Goal: Task Accomplishment & Management: Use online tool/utility

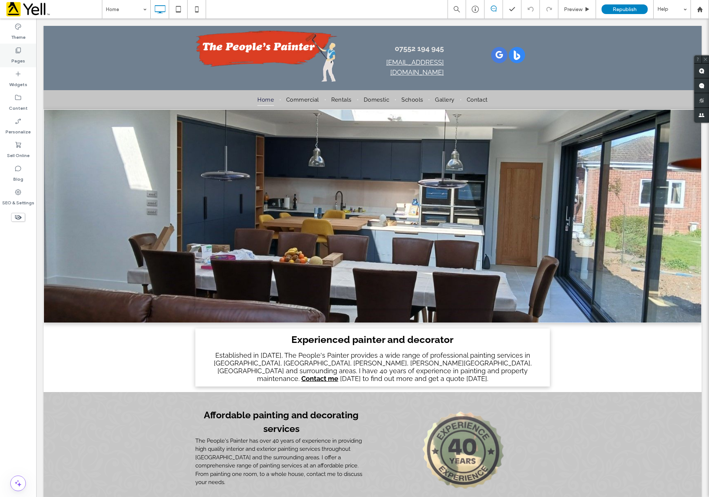
click at [18, 55] on label "Pages" at bounding box center [18, 59] width 14 height 10
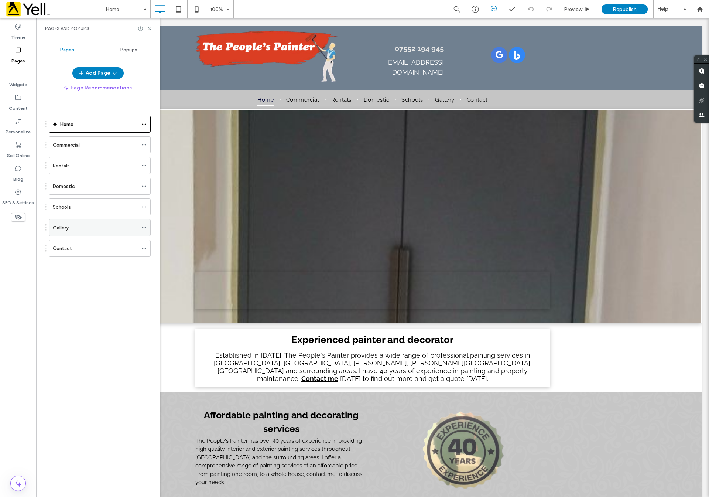
click at [92, 226] on div "Gallery" at bounding box center [95, 228] width 85 height 8
click at [147, 30] on icon at bounding box center [150, 29] width 6 height 6
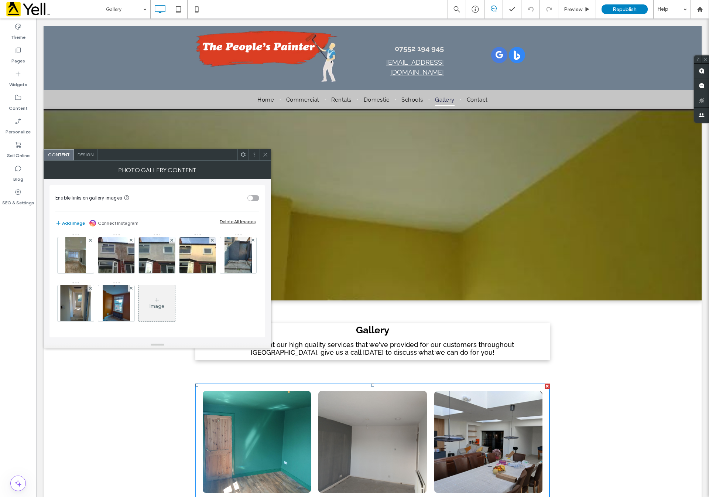
scroll to position [166, 0]
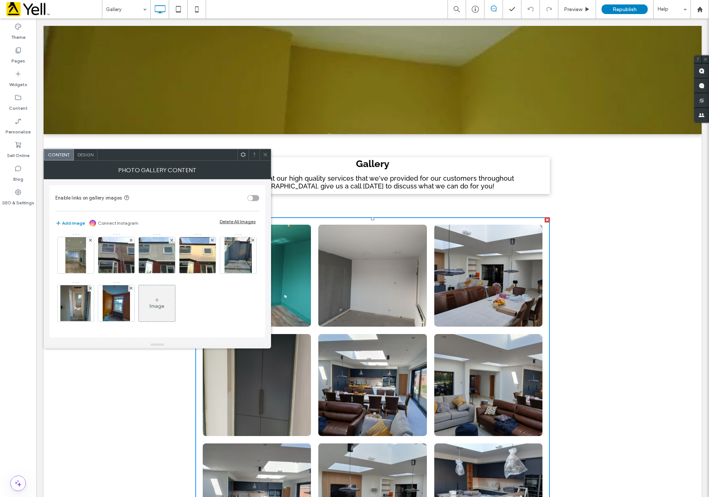
click at [154, 301] on icon at bounding box center [157, 300] width 6 height 6
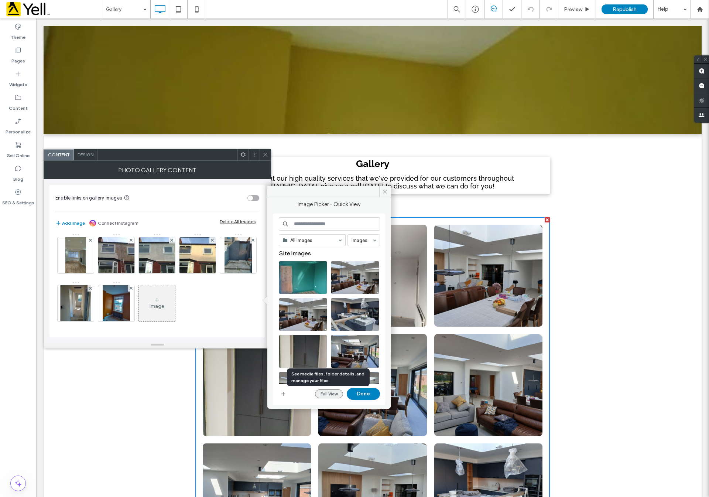
click at [329, 394] on button "Full View" at bounding box center [329, 393] width 28 height 9
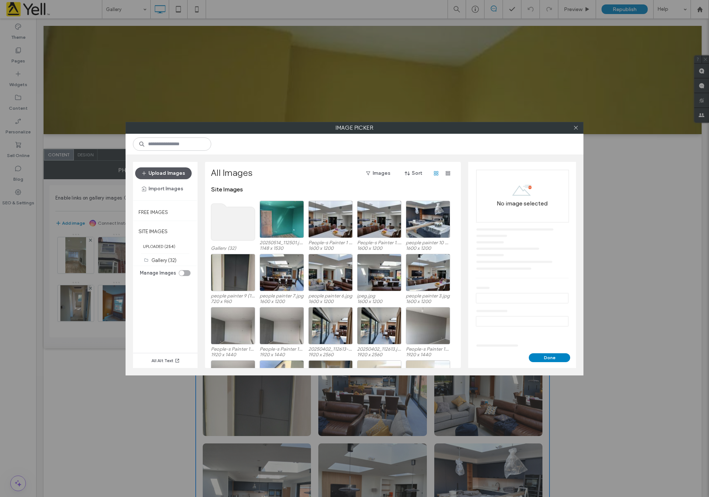
click at [168, 169] on button "Upload Images" at bounding box center [163, 173] width 57 height 12
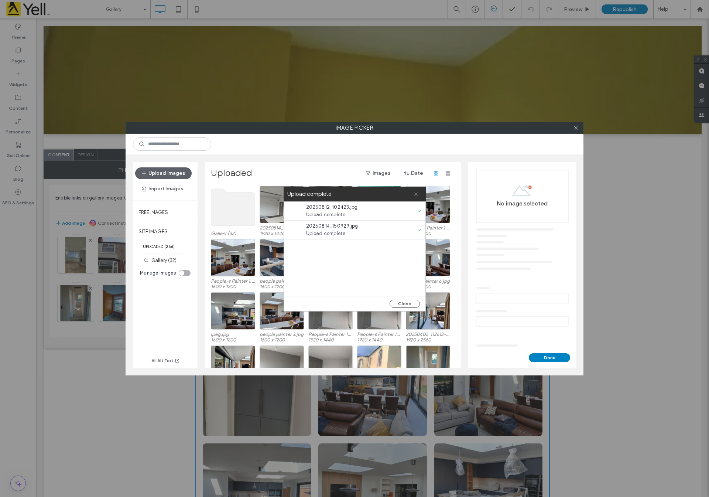
click at [417, 193] on icon at bounding box center [416, 194] width 5 height 5
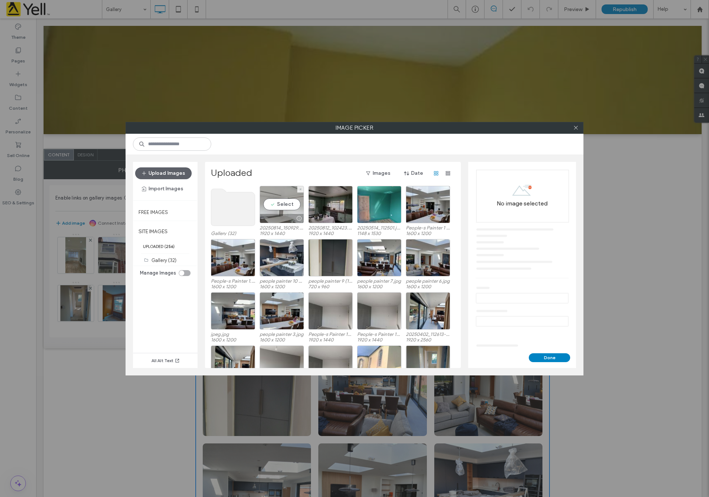
click at [282, 204] on div "Select" at bounding box center [282, 204] width 44 height 37
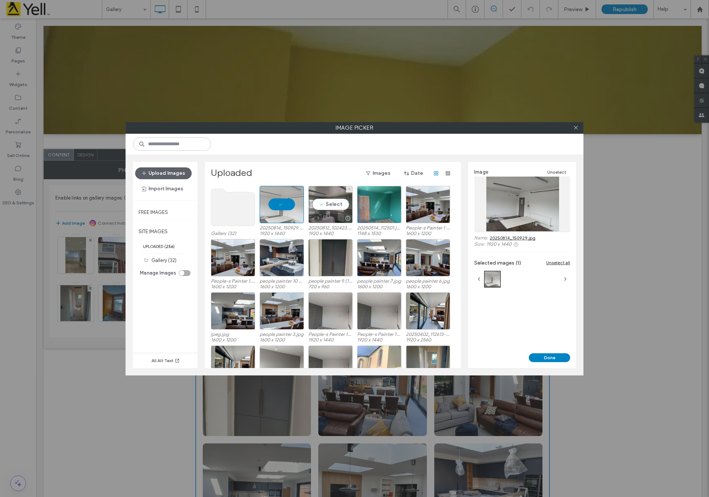
click at [338, 215] on div at bounding box center [331, 218] width 44 height 9
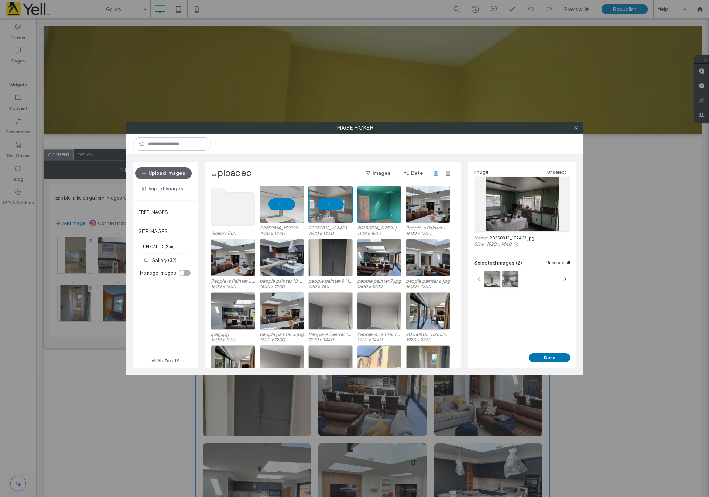
click at [553, 356] on button "Done" at bounding box center [549, 357] width 41 height 9
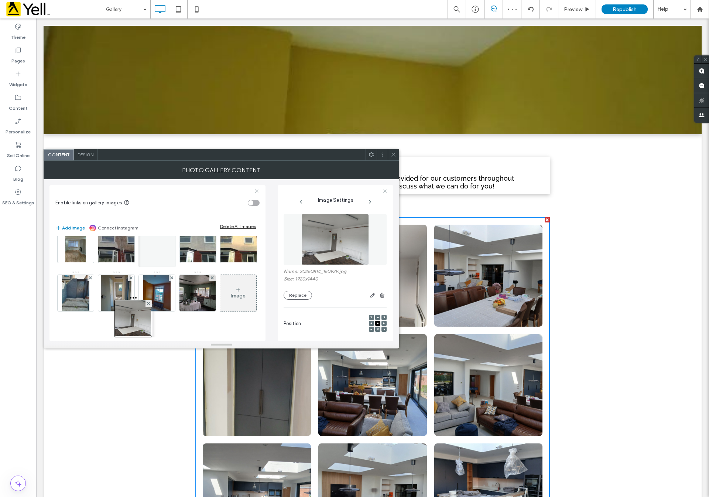
scroll to position [294, 0]
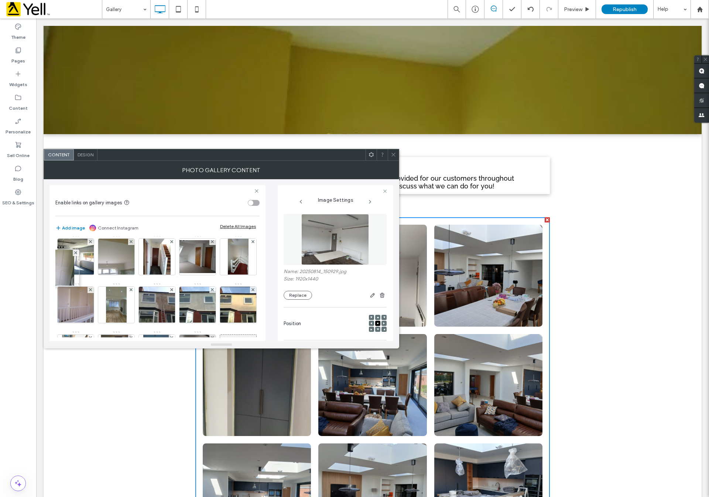
drag, startPoint x: 153, startPoint y: 310, endPoint x: 54, endPoint y: 216, distance: 136.9
click at [54, 216] on div "Enable links on gallery images Add image Connect Instagram Delete All Images Im…" at bounding box center [157, 263] width 216 height 156
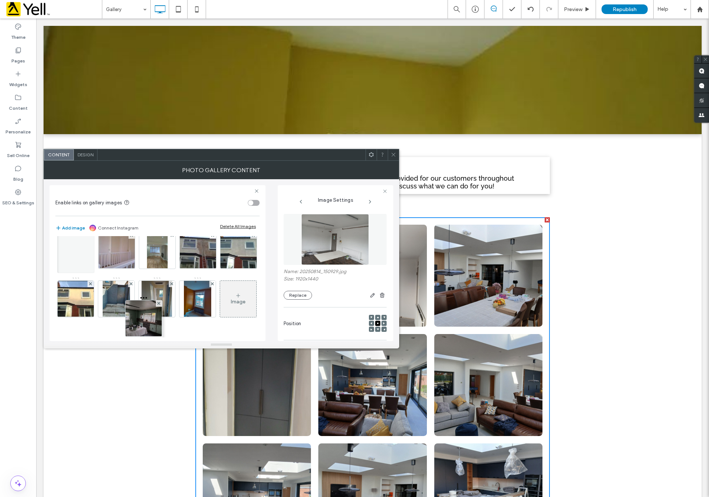
scroll to position [294, 0]
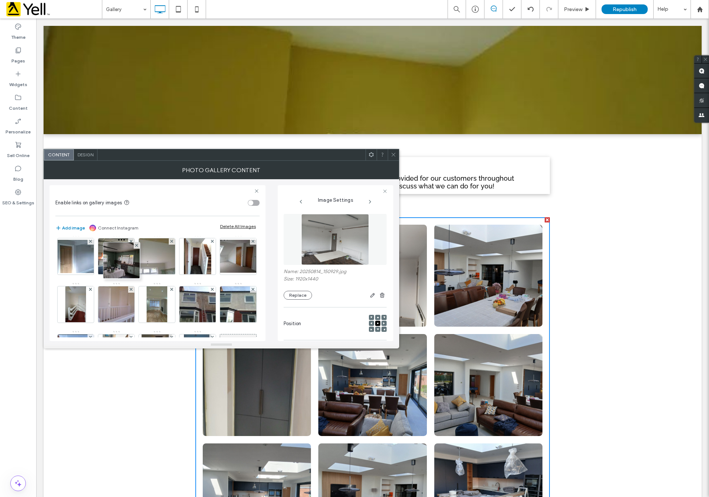
drag, startPoint x: 162, startPoint y: 310, endPoint x: 122, endPoint y: 211, distance: 106.7
click at [122, 211] on div "Enable links on gallery images Add image Connect Instagram Delete All Images Im…" at bounding box center [157, 263] width 216 height 156
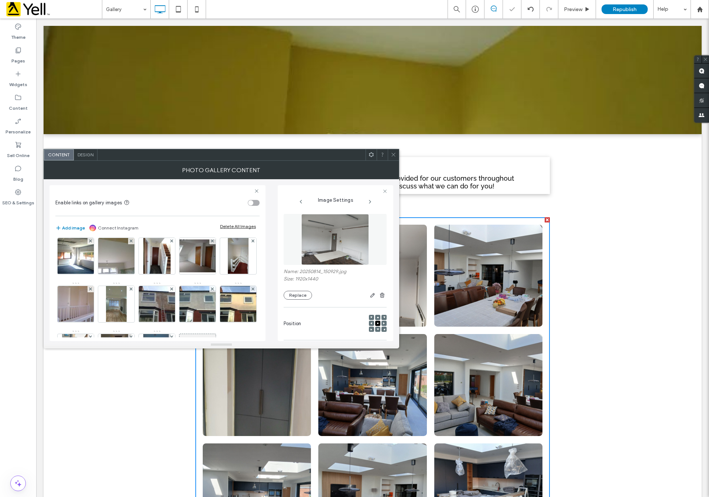
click at [389, 153] on div at bounding box center [393, 154] width 11 height 11
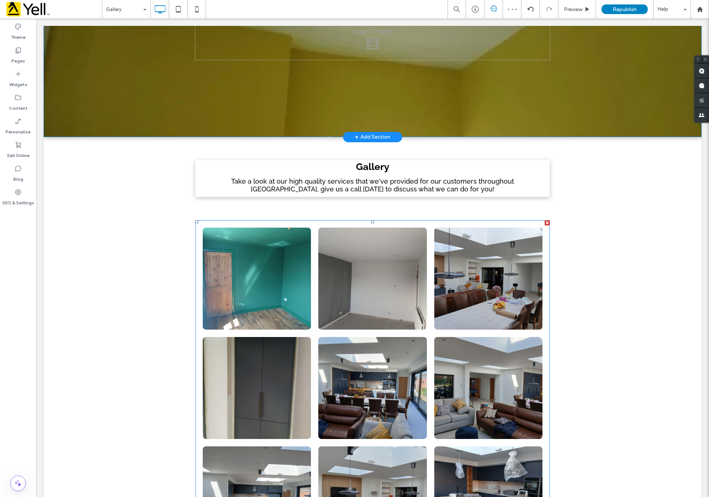
scroll to position [166, 0]
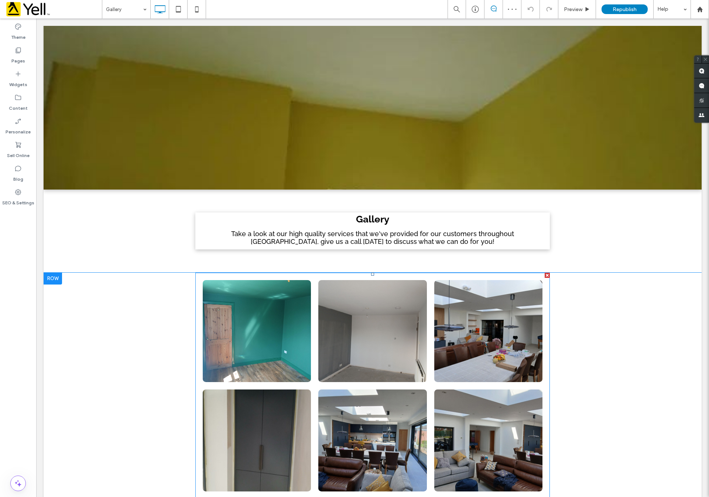
click at [303, 357] on link at bounding box center [257, 331] width 108 height 102
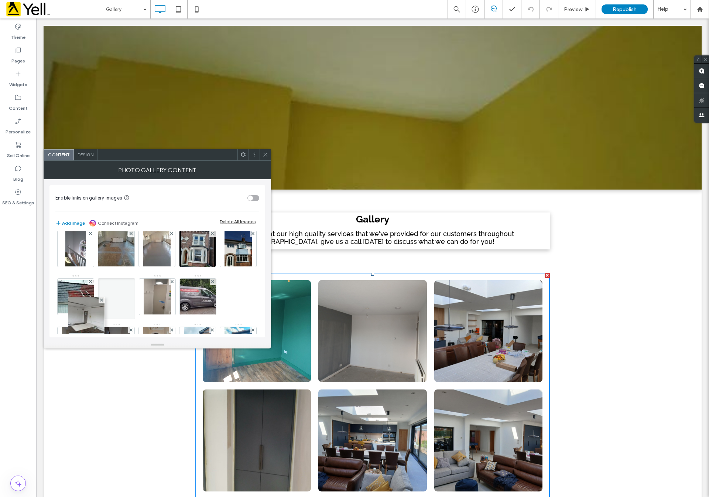
scroll to position [8, 0]
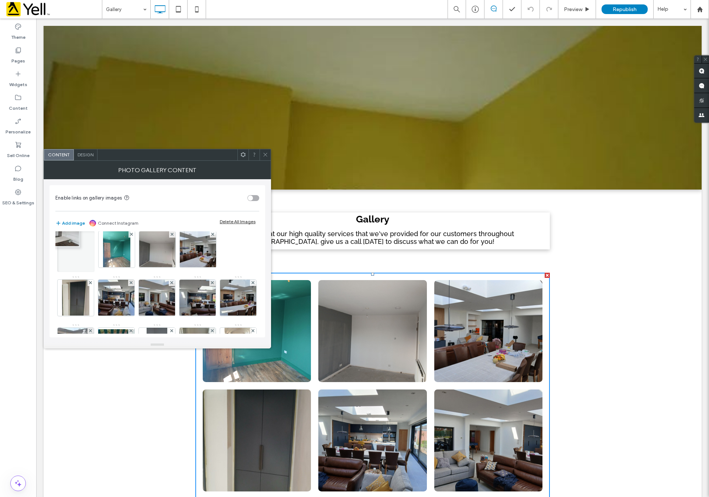
drag, startPoint x: 122, startPoint y: 295, endPoint x: 68, endPoint y: 235, distance: 80.6
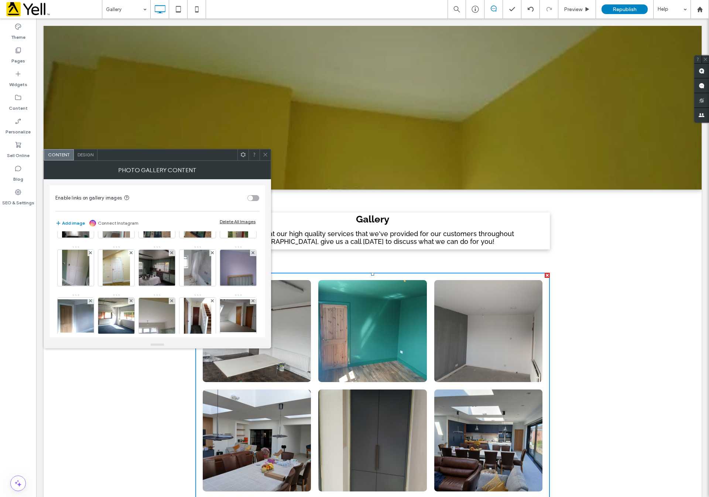
scroll to position [285, 0]
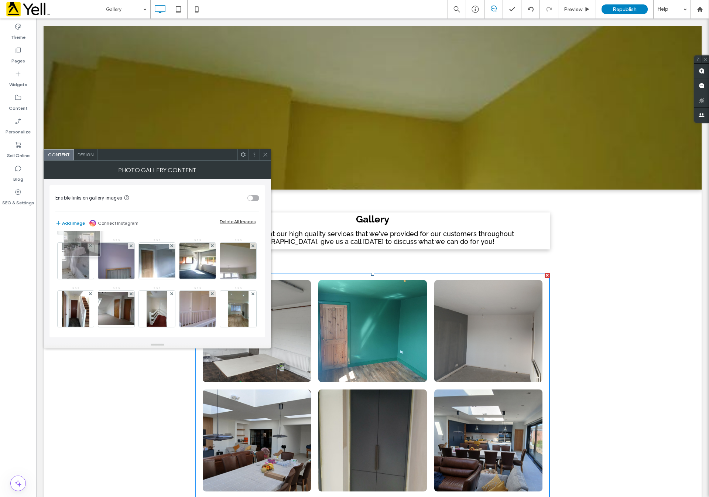
drag, startPoint x: 204, startPoint y: 266, endPoint x: 71, endPoint y: 241, distance: 135.8
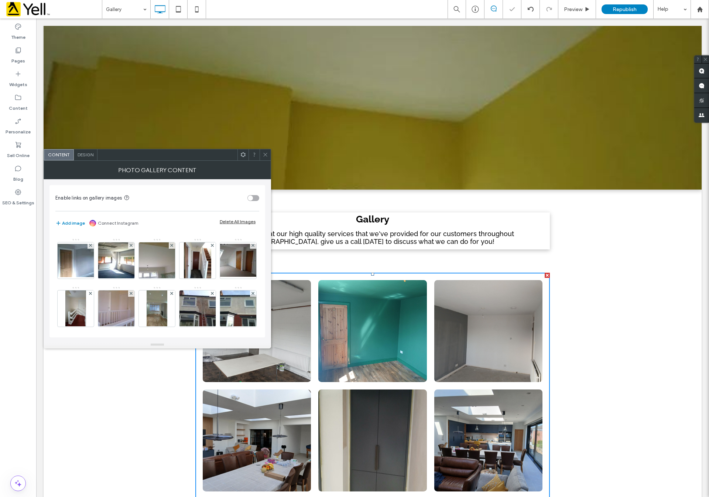
click at [220, 183] on div at bounding box center [238, 162] width 37 height 41
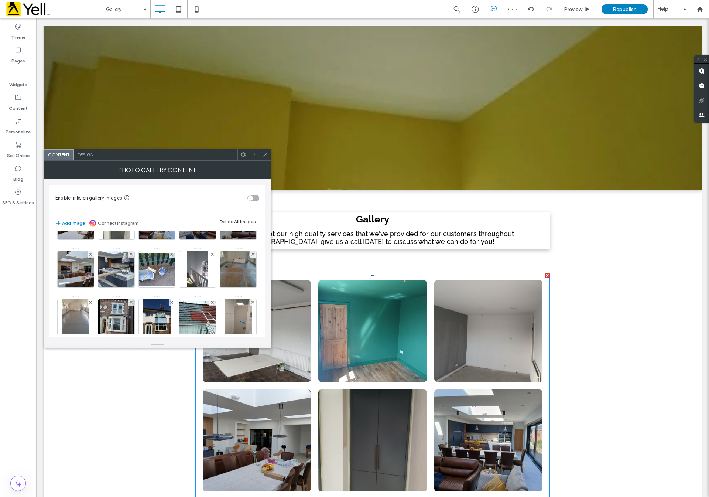
scroll to position [0, 0]
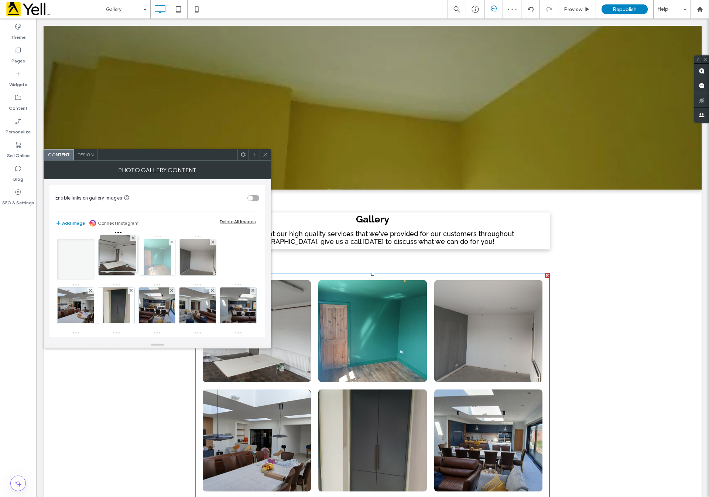
drag, startPoint x: 83, startPoint y: 316, endPoint x: 128, endPoint y: 252, distance: 77.8
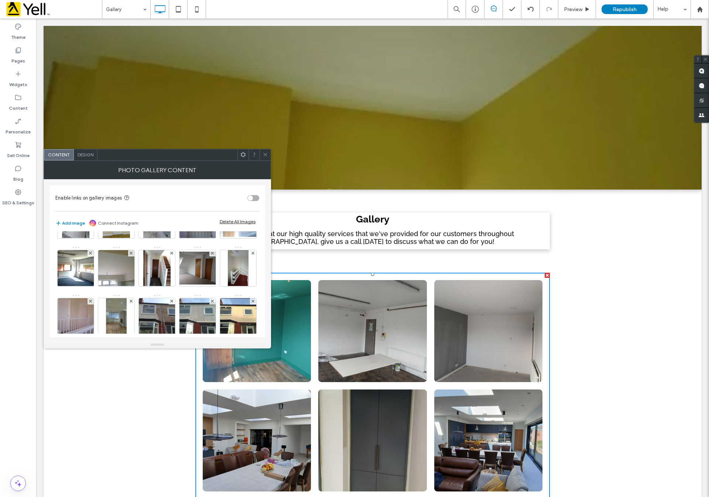
scroll to position [438, 0]
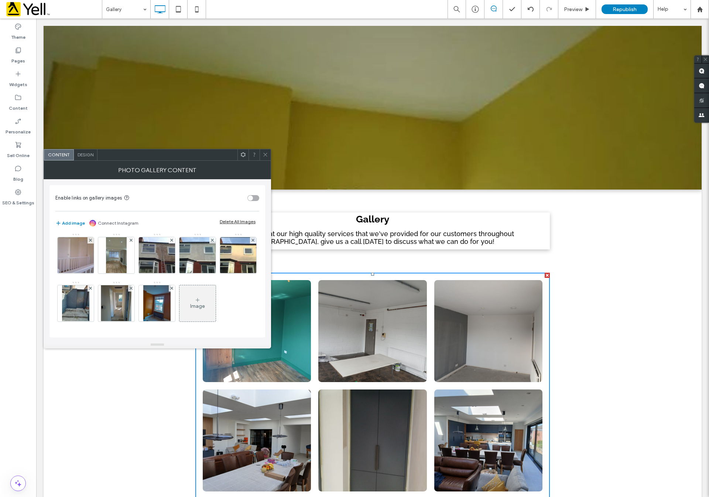
click at [191, 293] on div "Image" at bounding box center [198, 303] width 36 height 35
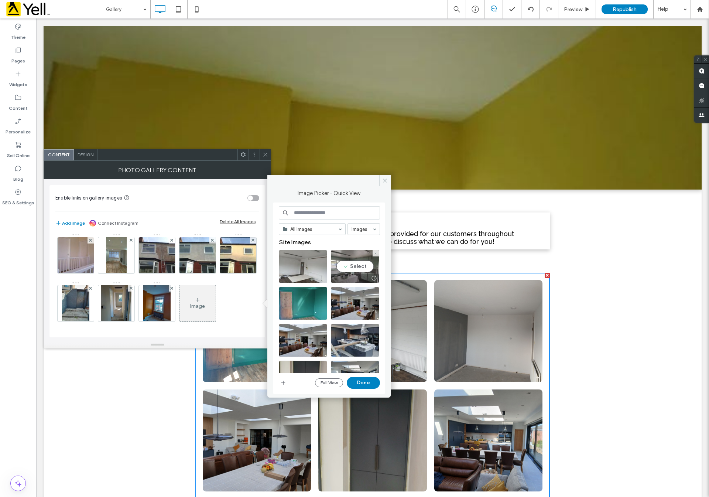
click at [359, 266] on div "Select" at bounding box center [355, 266] width 48 height 33
click at [362, 380] on button "Done" at bounding box center [363, 383] width 33 height 12
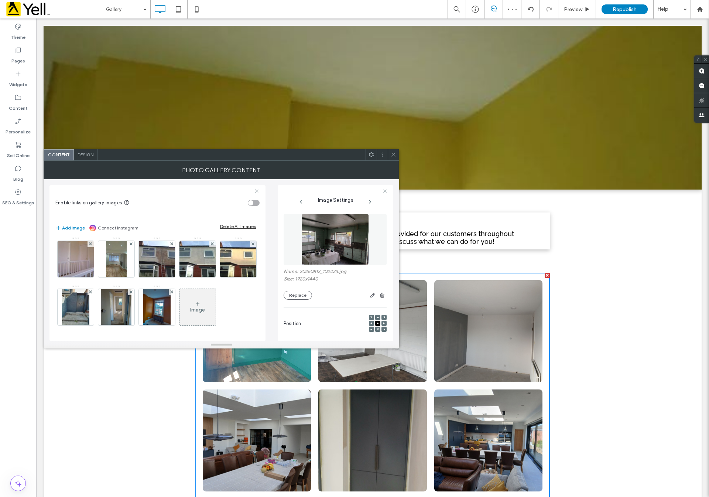
scroll to position [439, 0]
click at [196, 311] on div "Image" at bounding box center [197, 310] width 15 height 6
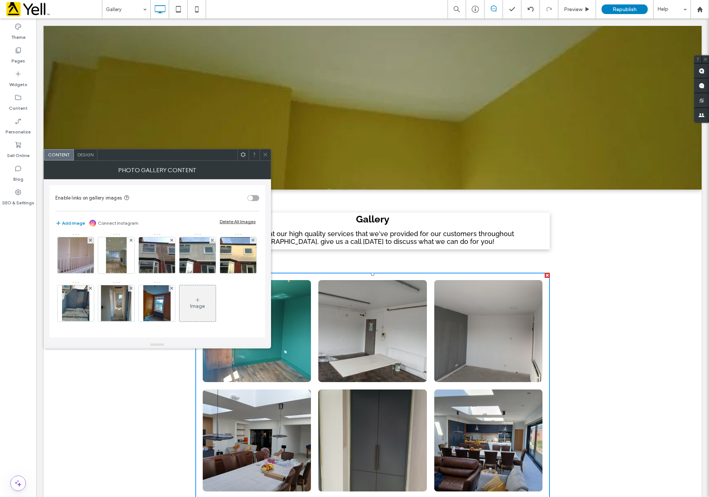
scroll to position [438, 0]
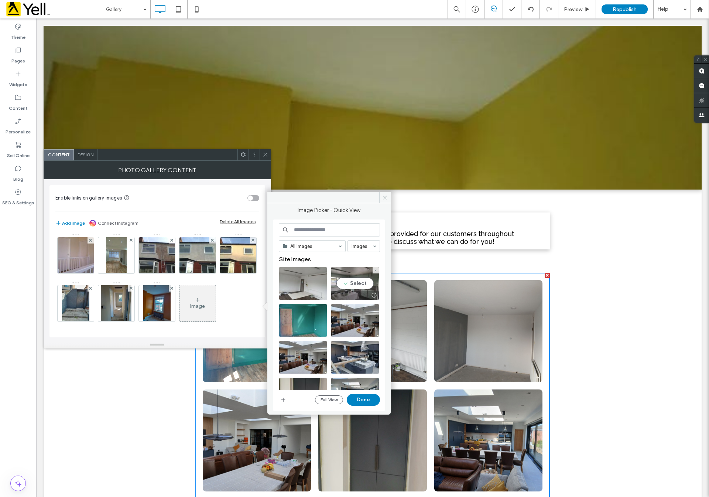
click at [359, 286] on div "Select" at bounding box center [355, 283] width 48 height 33
click at [362, 399] on button "Done" at bounding box center [363, 400] width 33 height 12
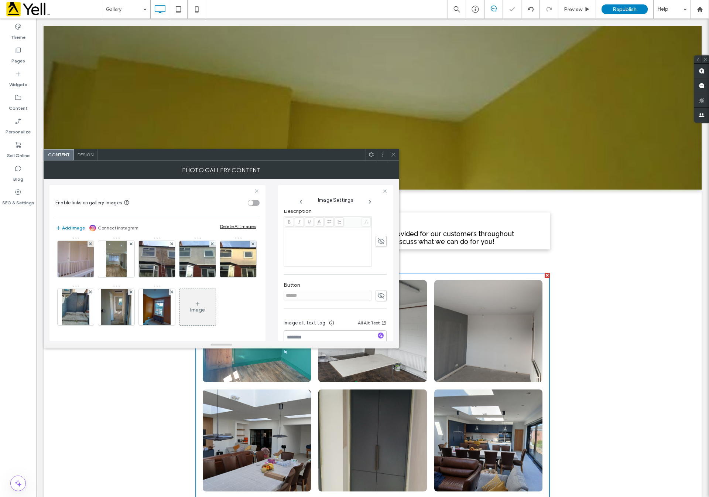
scroll to position [187, 0]
click at [248, 315] on div "Image" at bounding box center [157, 117] width 204 height 432
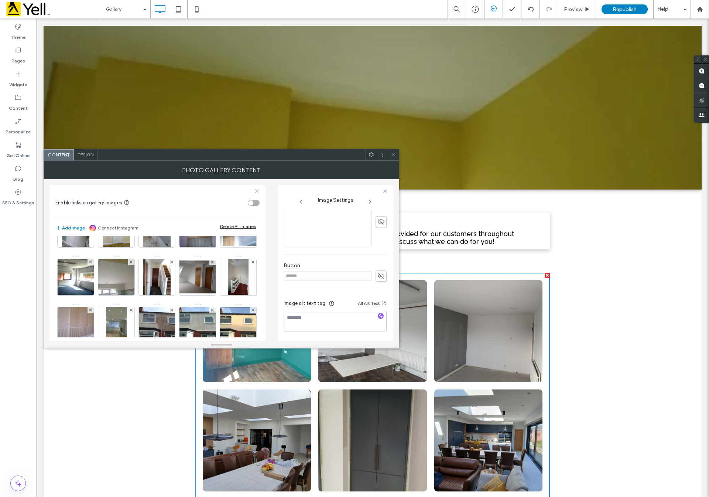
scroll to position [218, 0]
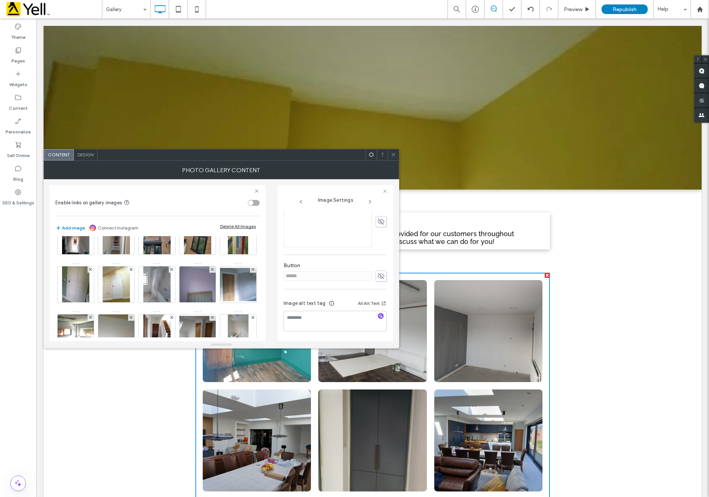
click at [397, 154] on div at bounding box center [393, 154] width 11 height 11
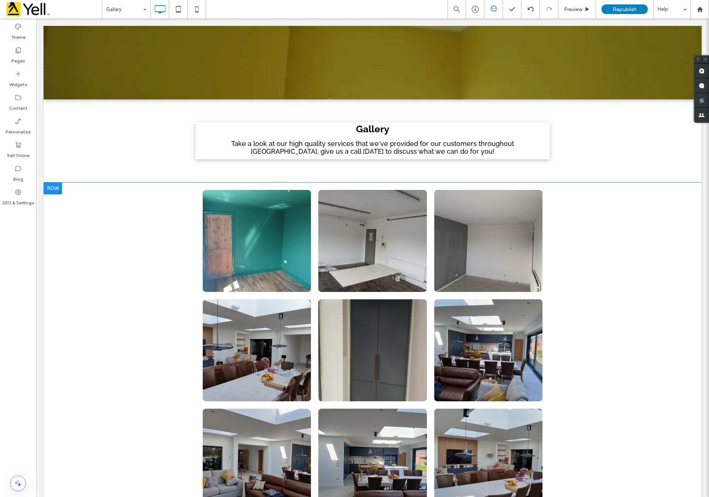
scroll to position [166, 0]
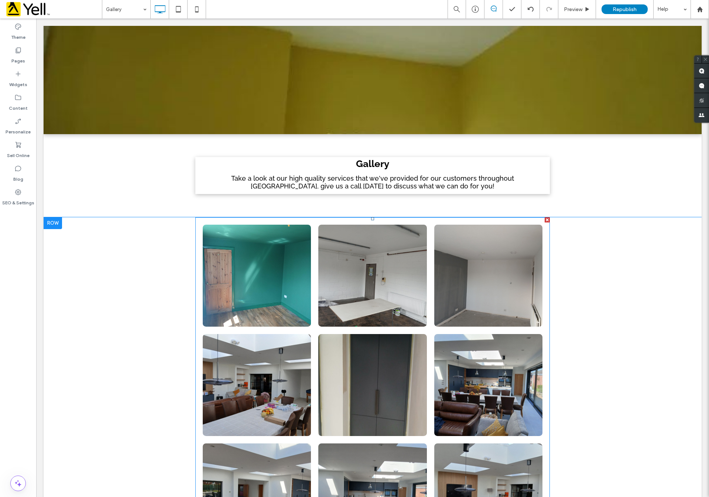
click at [254, 296] on link at bounding box center [257, 276] width 108 height 102
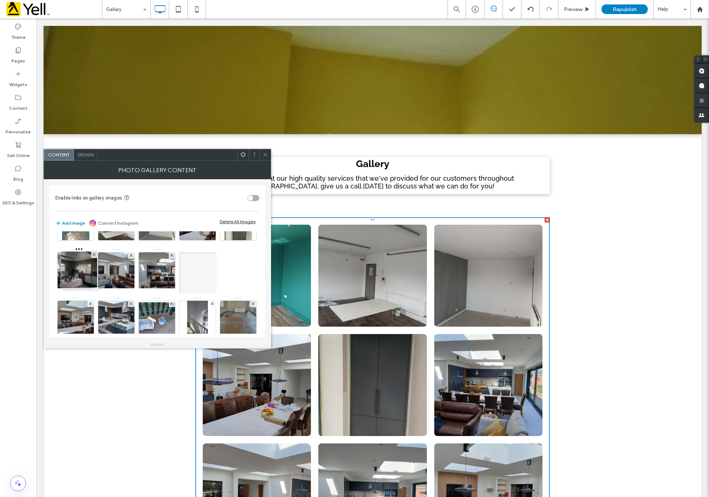
scroll to position [0, 0]
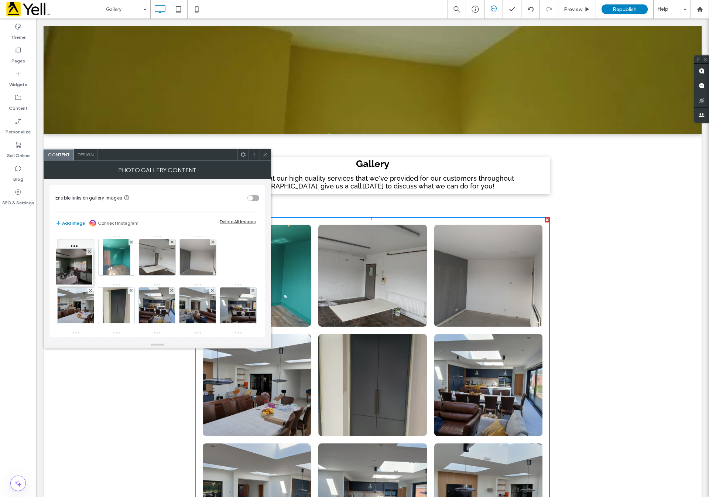
drag, startPoint x: 85, startPoint y: 270, endPoint x: 83, endPoint y: 217, distance: 53.2
click at [83, 217] on div "Enable links on gallery images Add image Connect Instagram Delete All Images Im…" at bounding box center [157, 261] width 216 height 152
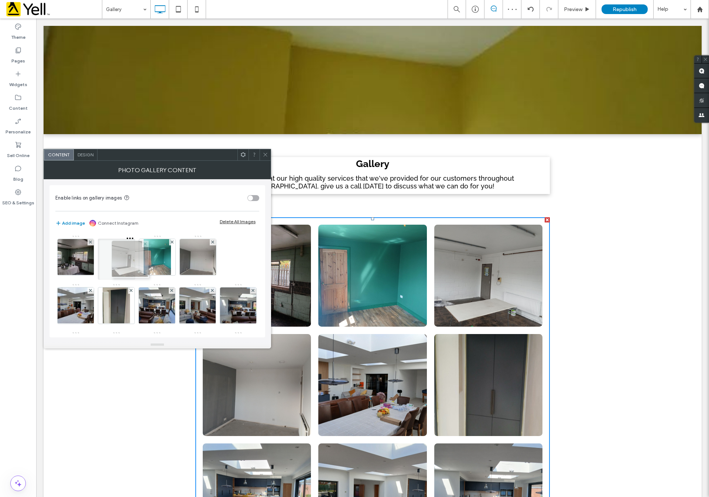
drag, startPoint x: 164, startPoint y: 251, endPoint x: 123, endPoint y: 253, distance: 41.0
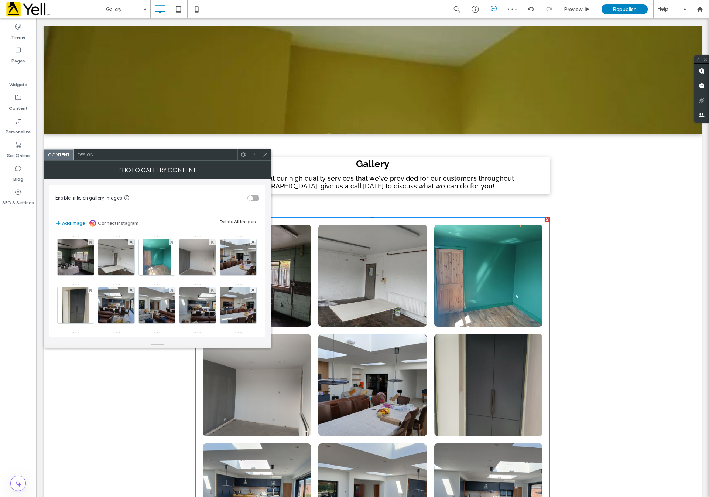
click at [265, 156] on icon at bounding box center [266, 155] width 6 height 6
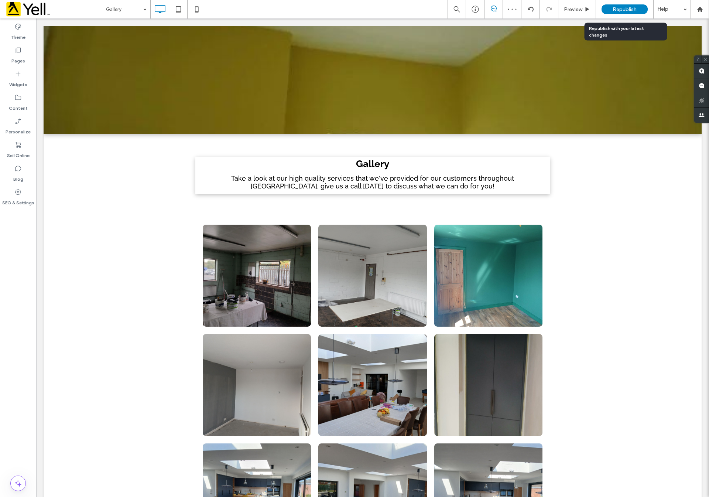
click at [618, 6] on div "Republish" at bounding box center [625, 9] width 46 height 10
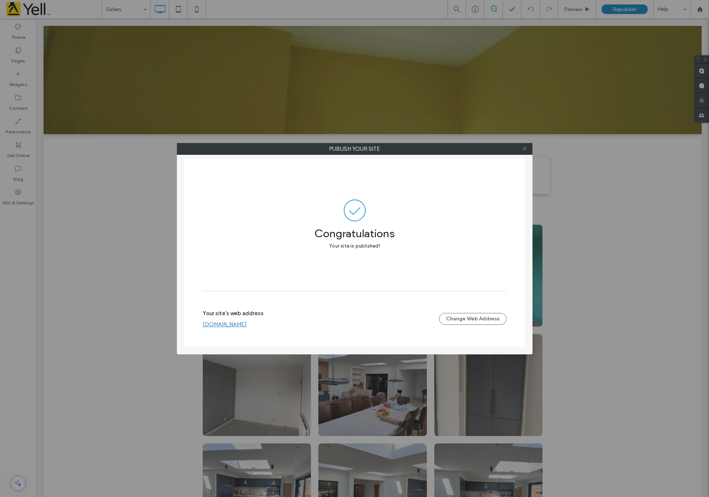
click at [524, 148] on use at bounding box center [525, 149] width 4 height 4
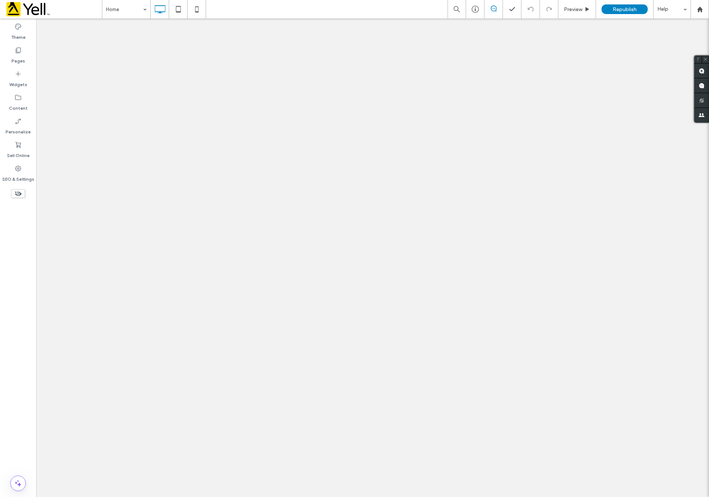
click at [18, 117] on icon at bounding box center [17, 120] width 7 height 7
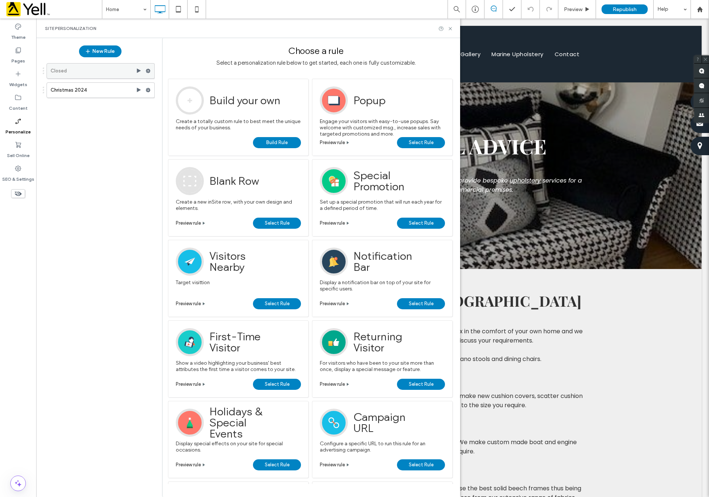
click at [88, 71] on label "Closed" at bounding box center [93, 71] width 85 height 15
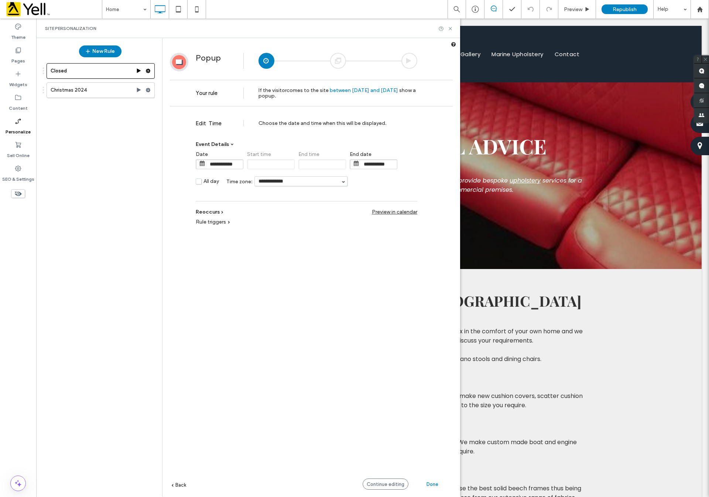
click at [232, 162] on input "**********" at bounding box center [224, 164] width 37 height 9
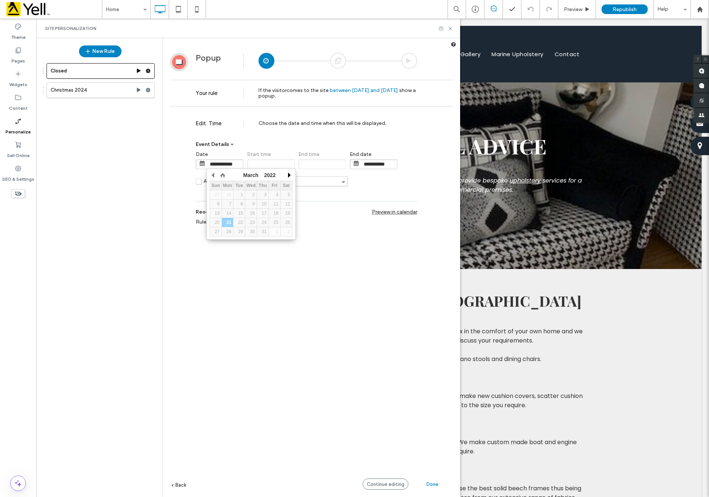
click at [288, 173] on button "button" at bounding box center [288, 175] width 7 height 11
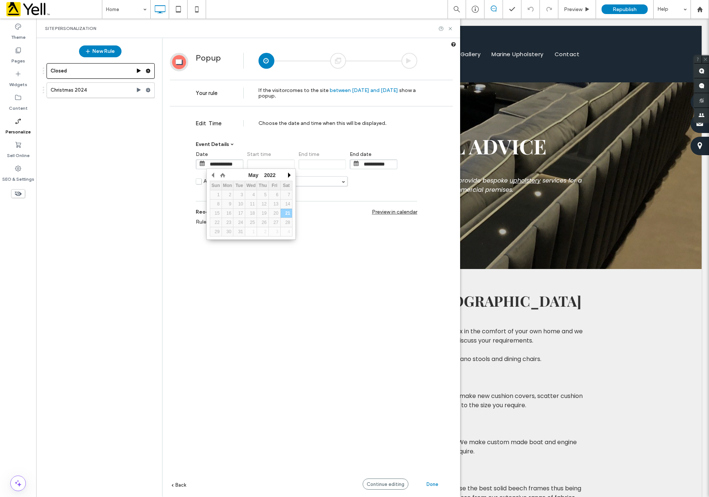
click at [288, 173] on button "button" at bounding box center [288, 175] width 7 height 11
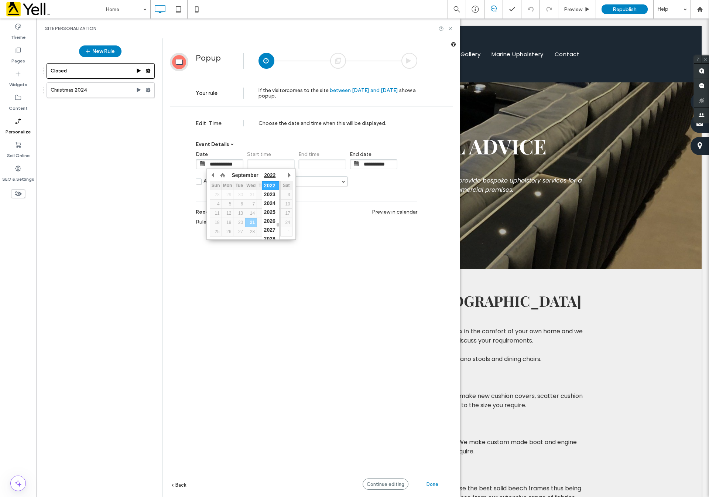
click at [264, 173] on span "2022" at bounding box center [269, 175] width 11 height 6
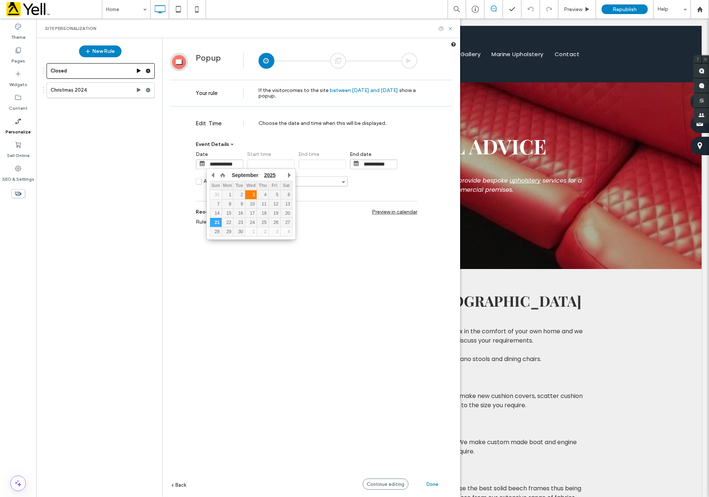
click at [252, 195] on div "3" at bounding box center [250, 194] width 11 height 5
type input "**********"
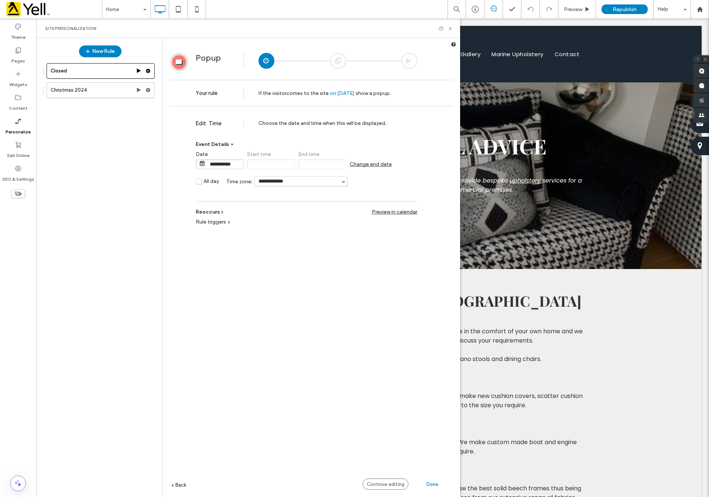
click at [369, 163] on span "Change end date" at bounding box center [371, 164] width 42 height 6
click at [227, 164] on input "**********" at bounding box center [224, 164] width 37 height 9
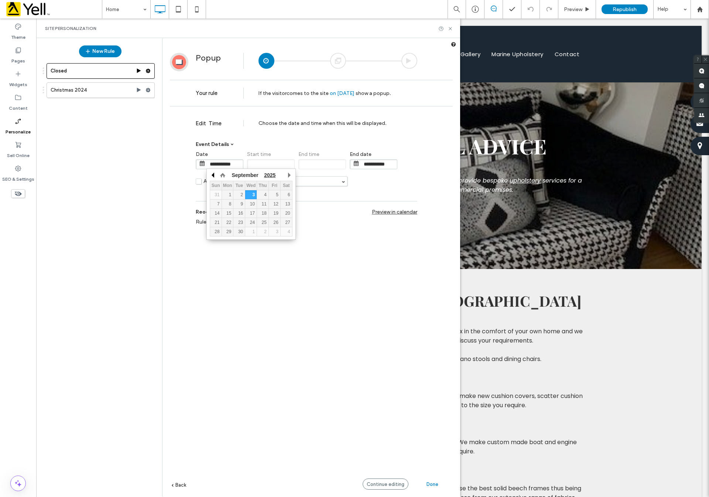
click at [214, 173] on button "button" at bounding box center [213, 175] width 7 height 11
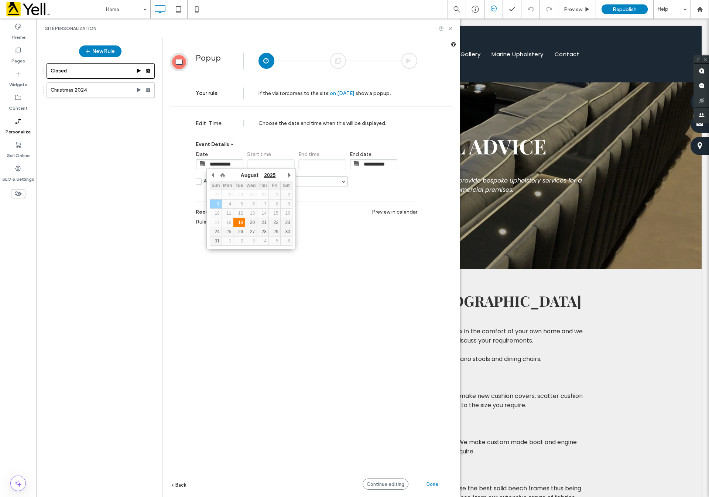
click at [241, 221] on div "19" at bounding box center [238, 222] width 11 height 5
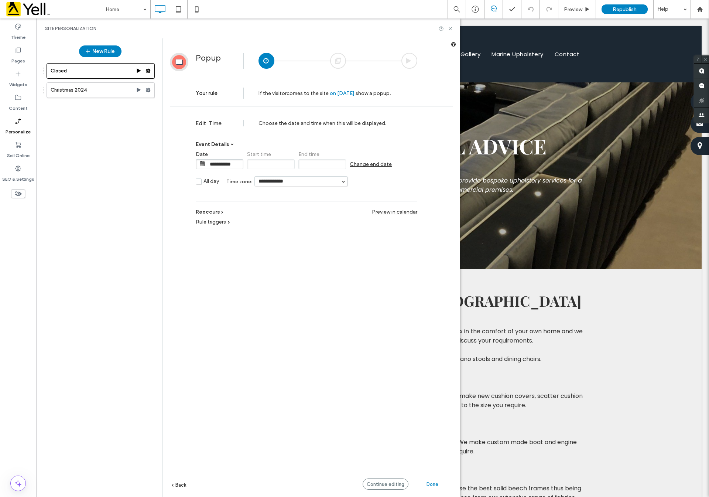
type input "**********"
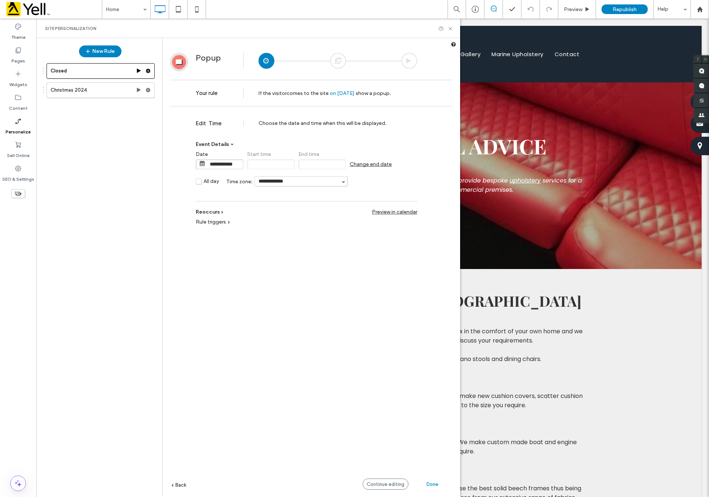
click at [375, 164] on span "Change end date" at bounding box center [371, 164] width 42 height 6
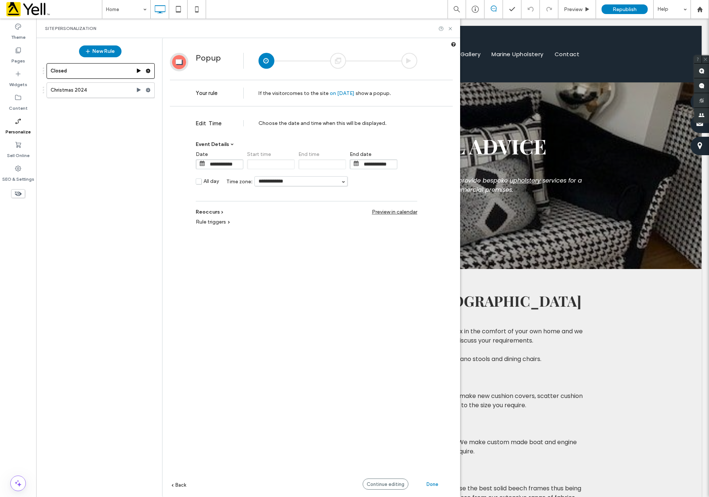
click at [382, 166] on input "**********" at bounding box center [378, 164] width 37 height 9
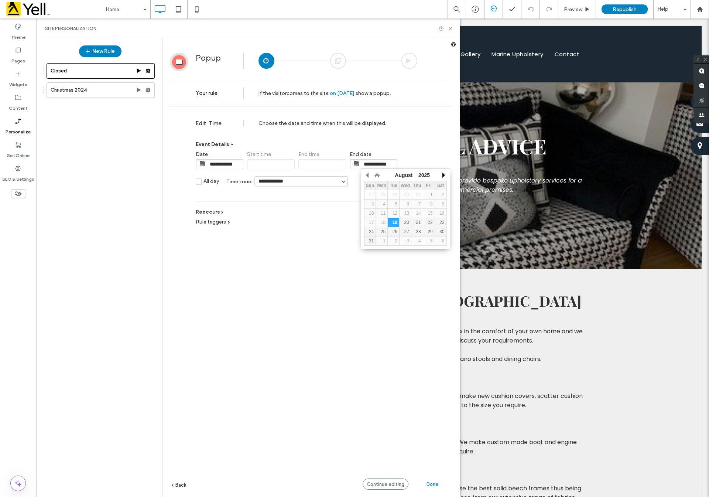
click at [444, 173] on button "button" at bounding box center [443, 175] width 7 height 11
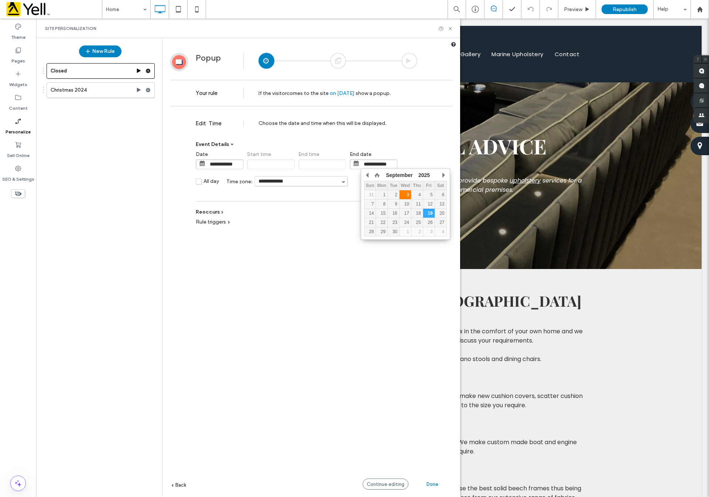
click at [407, 194] on div "3" at bounding box center [405, 194] width 11 height 5
type input "**********"
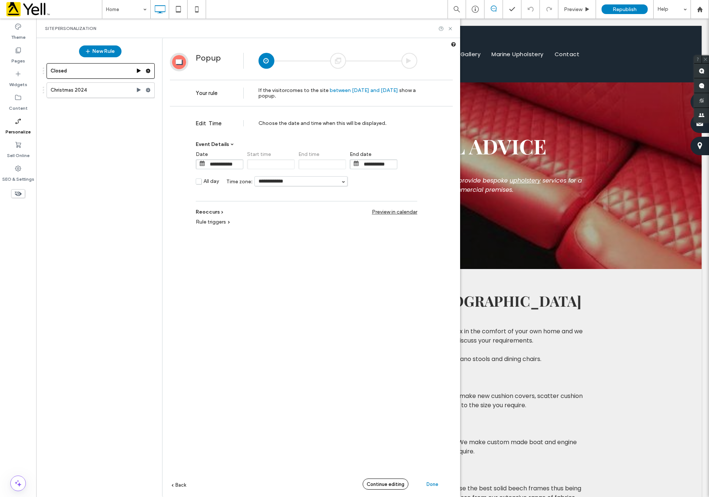
click at [385, 482] on span "Continue editing" at bounding box center [386, 484] width 38 height 6
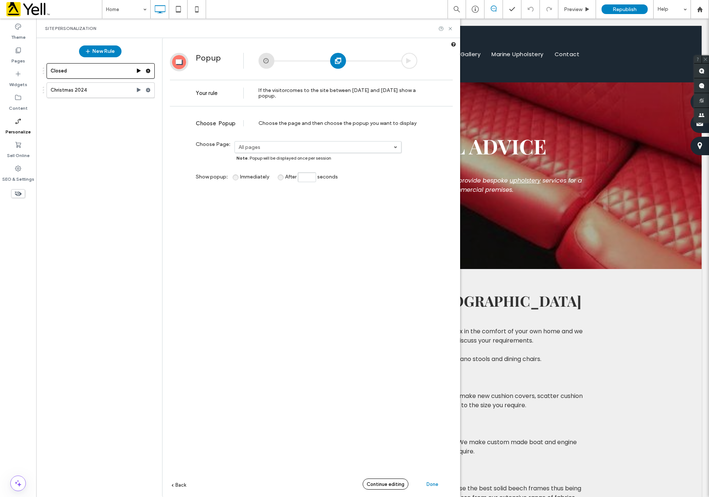
click at [385, 482] on span "Continue editing" at bounding box center [386, 484] width 38 height 6
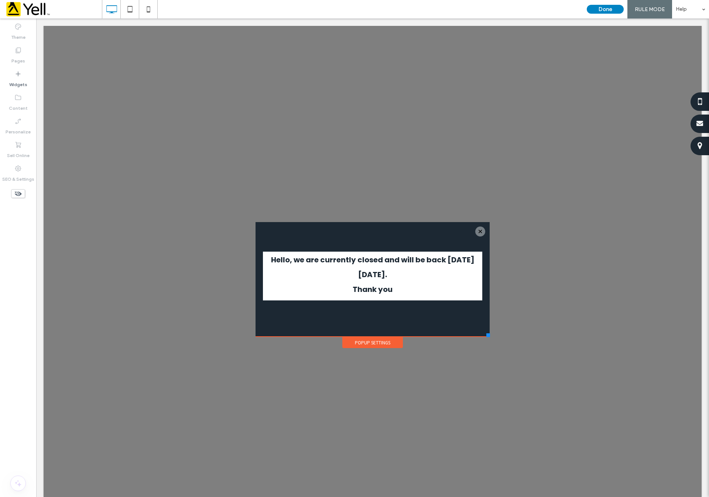
click at [480, 332] on div "Hello, we are currently closed and will be back [DATE][DATE]. Thank you Click T…" at bounding box center [373, 279] width 234 height 115
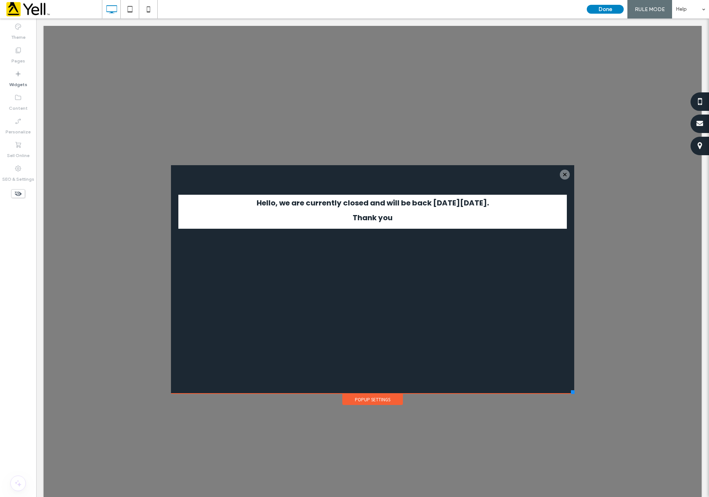
drag, startPoint x: 481, startPoint y: 334, endPoint x: 566, endPoint y: 393, distance: 104.0
click at [571, 393] on div at bounding box center [573, 392] width 4 height 4
click at [23, 78] on label "Widgets" at bounding box center [18, 83] width 18 height 10
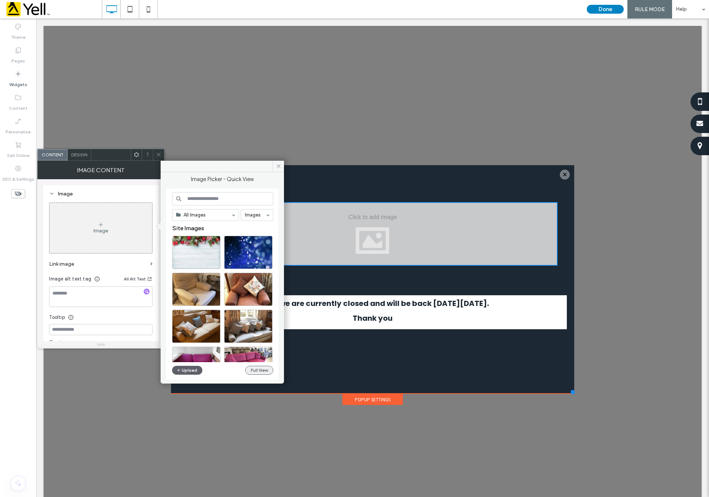
click at [254, 371] on button "Full View" at bounding box center [259, 370] width 28 height 9
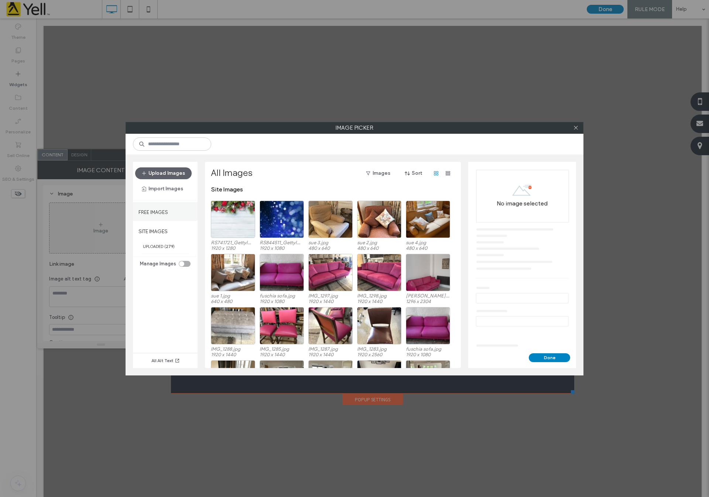
click at [160, 209] on label "Free Images" at bounding box center [154, 210] width 30 height 9
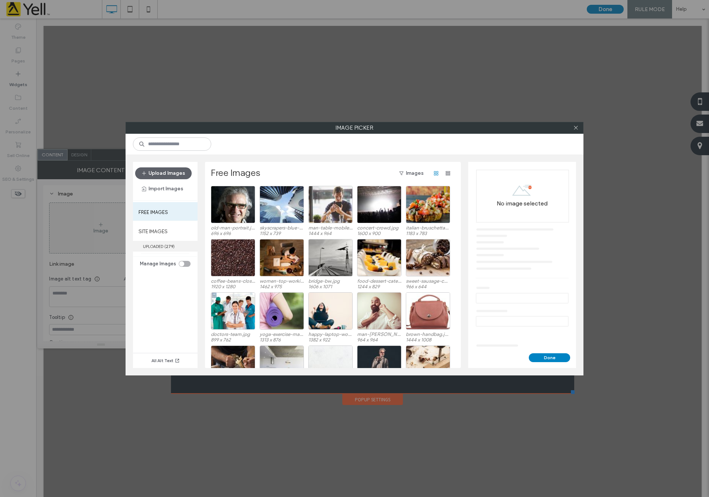
click at [165, 247] on span "( 279 )" at bounding box center [169, 246] width 10 height 5
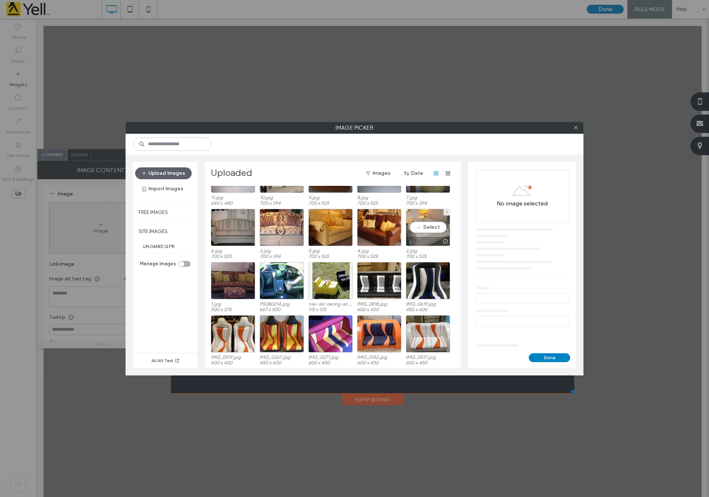
scroll to position [1950, 0]
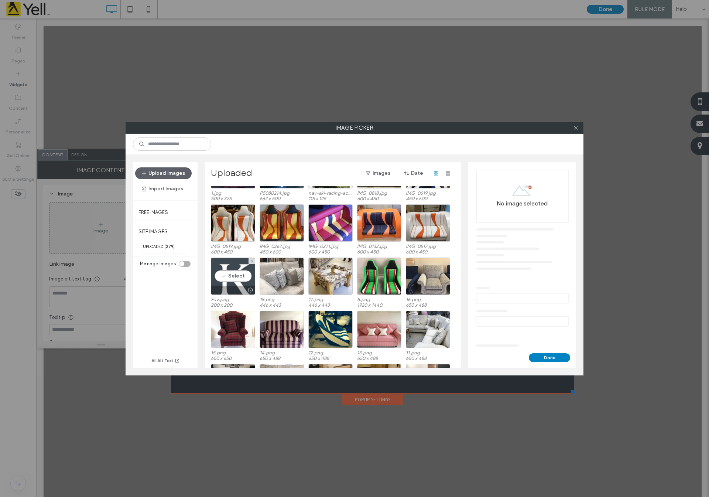
click at [230, 274] on div "Select" at bounding box center [233, 275] width 44 height 37
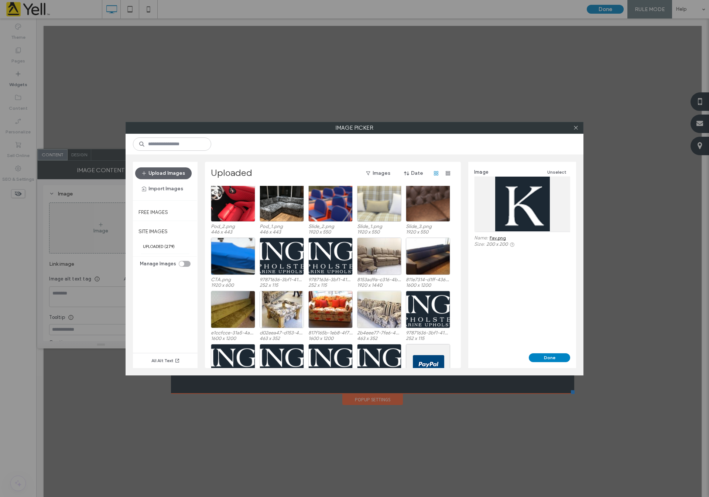
scroll to position [2326, 0]
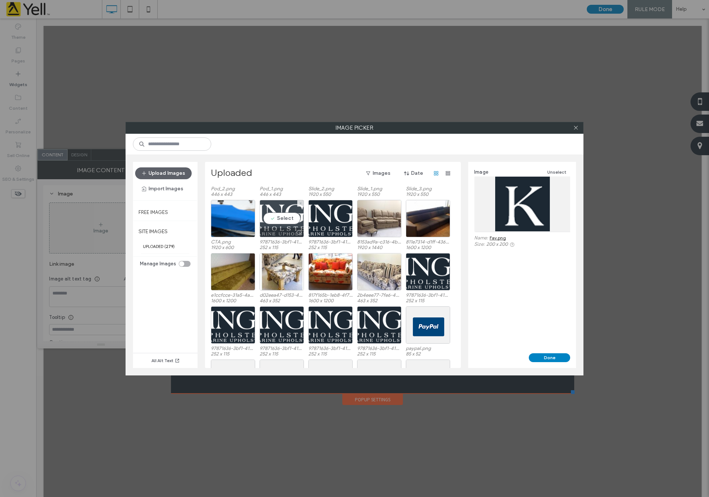
click at [279, 221] on div "Select" at bounding box center [282, 218] width 44 height 37
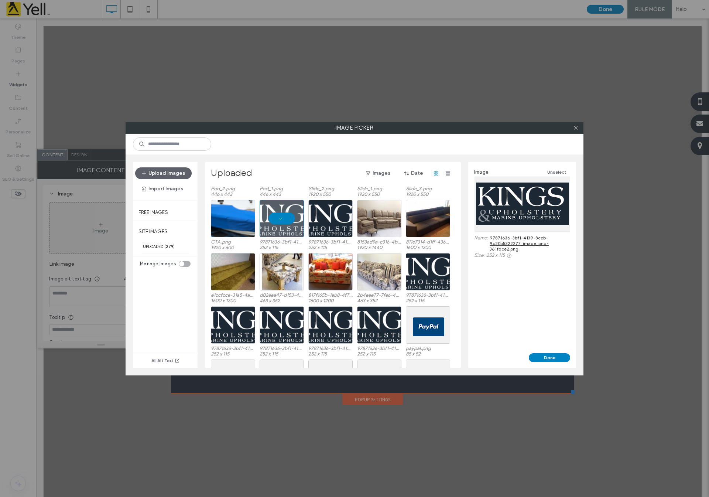
click at [549, 349] on div "Image Unselect Name: 97871636-3bf1-4139-8ceb-9c20b5322277_image_png-361fdce2.pn…" at bounding box center [522, 257] width 108 height 191
click at [550, 357] on button "Done" at bounding box center [549, 357] width 41 height 9
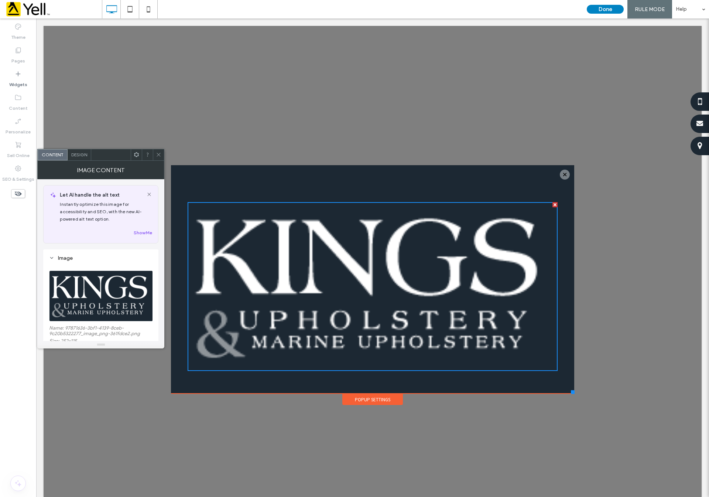
click at [158, 150] on span at bounding box center [159, 154] width 6 height 11
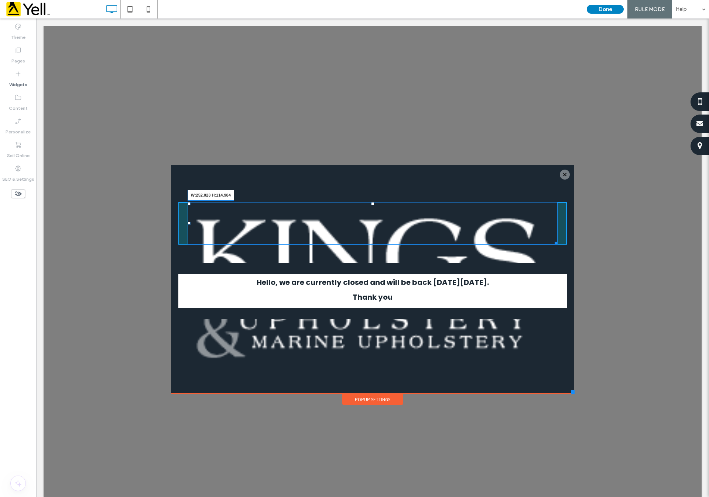
drag, startPoint x: 544, startPoint y: 368, endPoint x: 443, endPoint y: 338, distance: 106.0
click at [407, 320] on div "Click To Paste Click To Paste W:252.023 H:114.984 Hello, we are currently close…" at bounding box center [372, 281] width 389 height 195
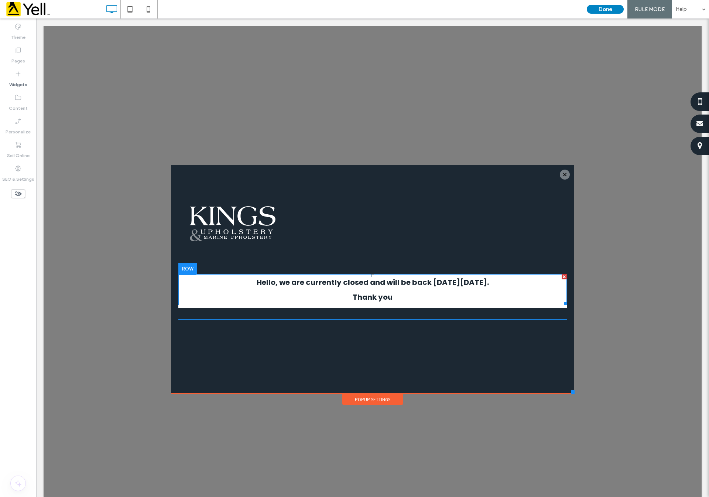
click at [271, 291] on p "Thank you" at bounding box center [372, 297] width 389 height 15
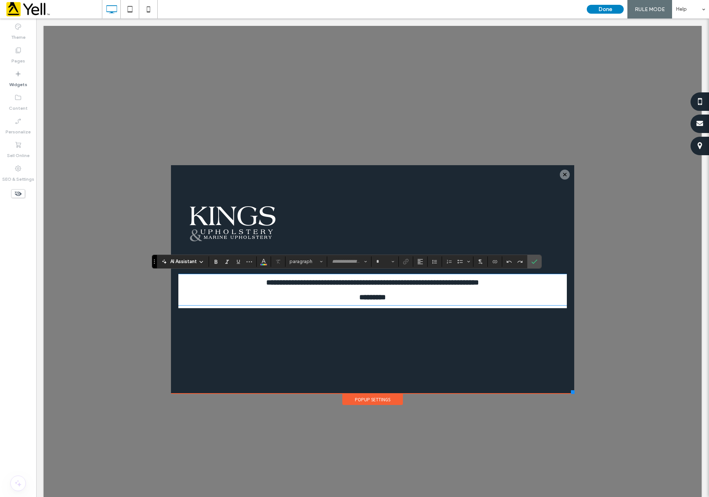
type input "*******"
type input "**"
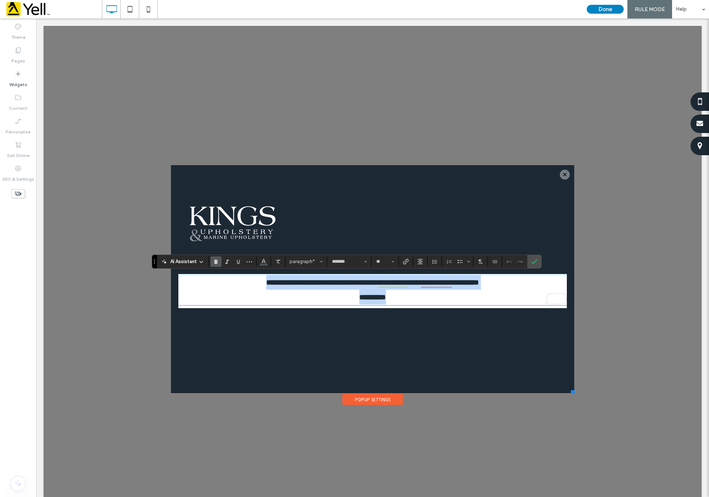
click at [443, 281] on strong "**********" at bounding box center [372, 282] width 213 height 7
drag, startPoint x: 447, startPoint y: 281, endPoint x: 500, endPoint y: 281, distance: 53.2
click at [479, 281] on strong "**********" at bounding box center [372, 282] width 213 height 7
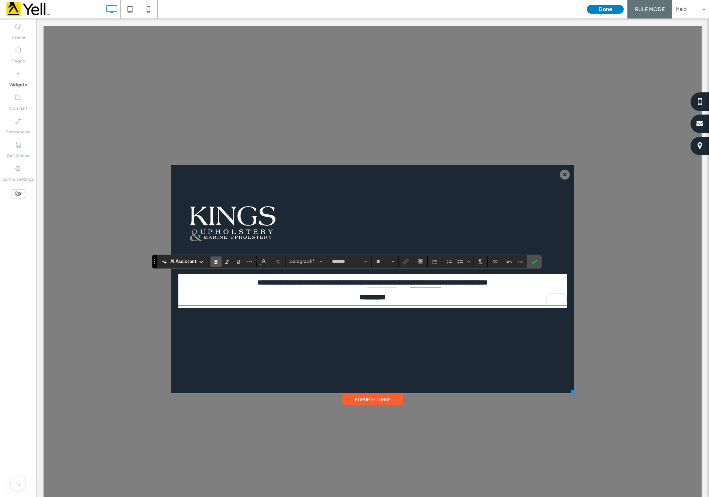
click at [343, 295] on p "*********" at bounding box center [372, 297] width 389 height 15
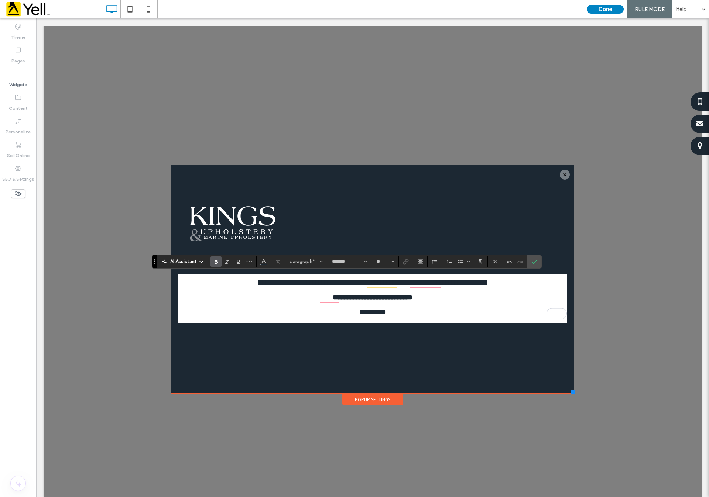
click at [257, 282] on strong "**********" at bounding box center [372, 282] width 230 height 7
click at [413, 285] on strong "**********" at bounding box center [372, 282] width 213 height 7
drag, startPoint x: 419, startPoint y: 281, endPoint x: 392, endPoint y: 281, distance: 27.7
click at [392, 281] on strong "**********" at bounding box center [372, 282] width 213 height 7
click at [542, 260] on section at bounding box center [534, 261] width 14 height 13
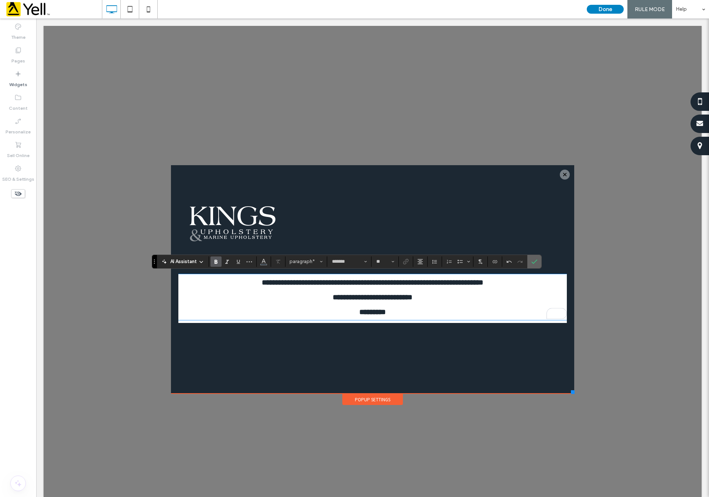
click at [540, 261] on label "Confirm" at bounding box center [534, 261] width 11 height 13
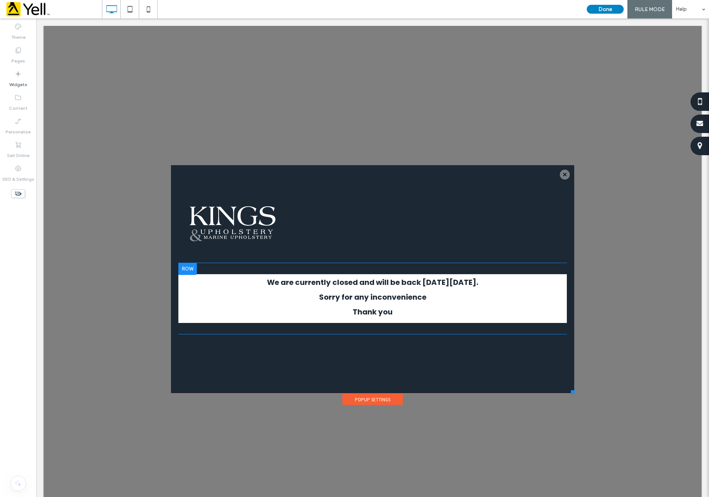
click at [180, 265] on div at bounding box center [187, 269] width 18 height 12
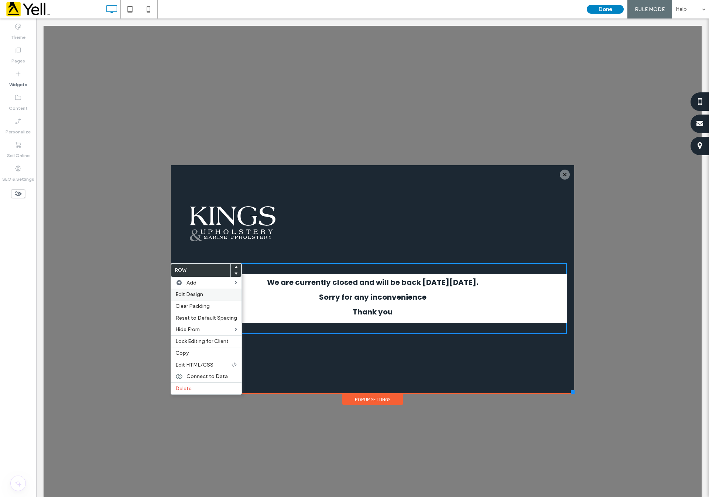
click at [198, 297] on div "Edit Design" at bounding box center [206, 293] width 71 height 11
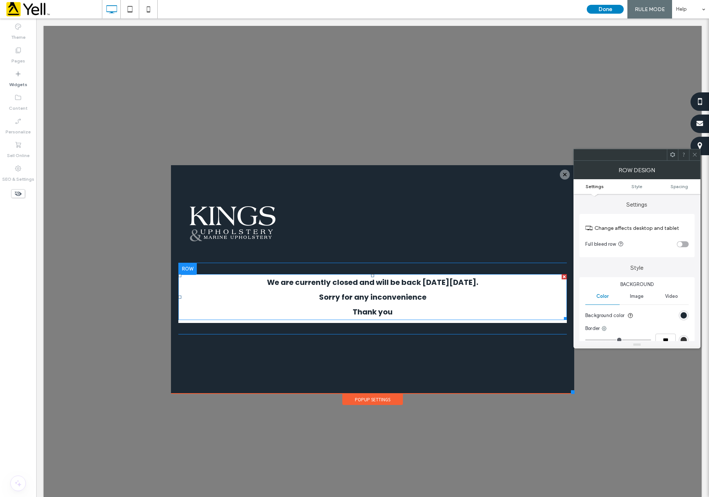
click at [498, 308] on p "Thank you" at bounding box center [372, 311] width 389 height 15
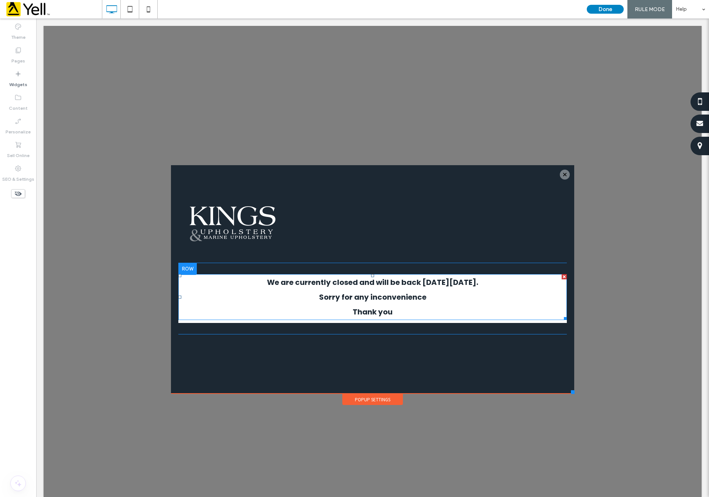
type input "*******"
type input "**"
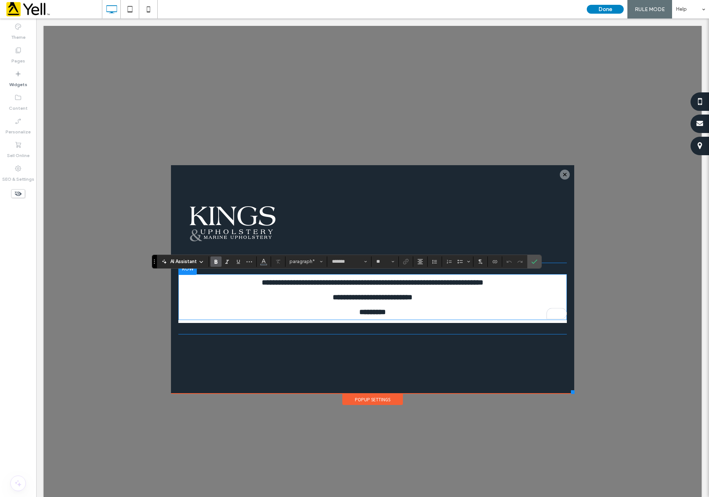
click at [218, 313] on p "*********" at bounding box center [372, 311] width 389 height 15
click at [19, 77] on icon at bounding box center [17, 73] width 7 height 7
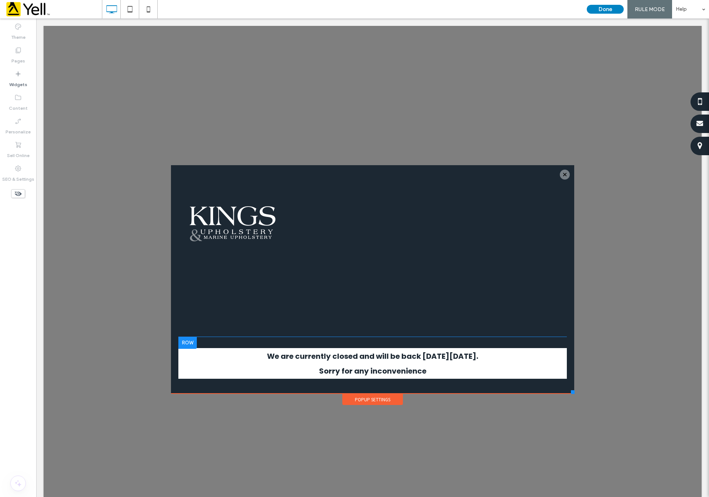
type input "*******"
type input "**"
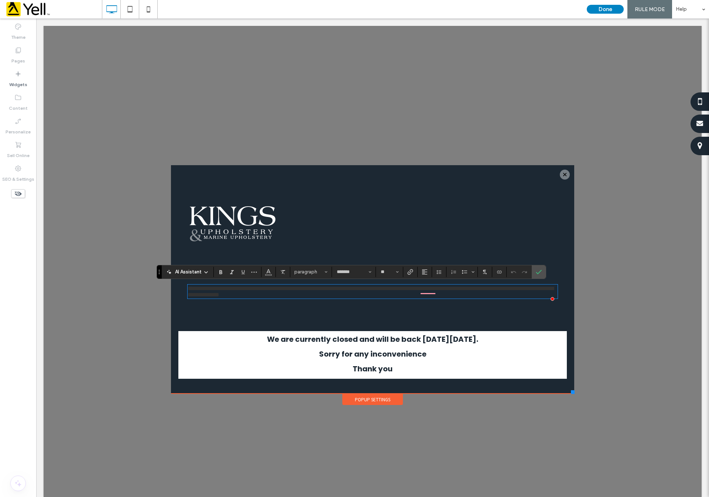
click at [414, 372] on p "Thank you" at bounding box center [372, 368] width 389 height 15
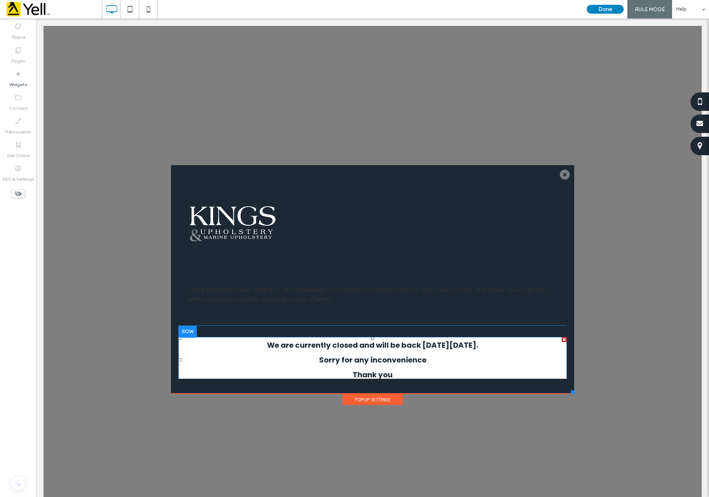
click at [382, 372] on strong "Thank you" at bounding box center [373, 374] width 40 height 10
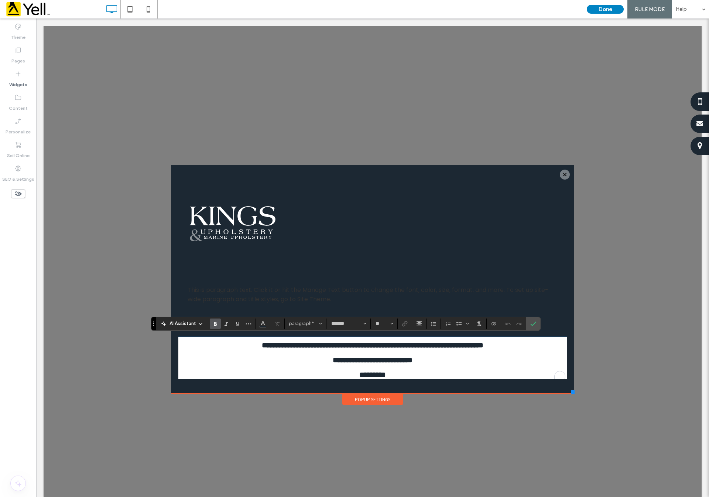
scroll to position [17, 0]
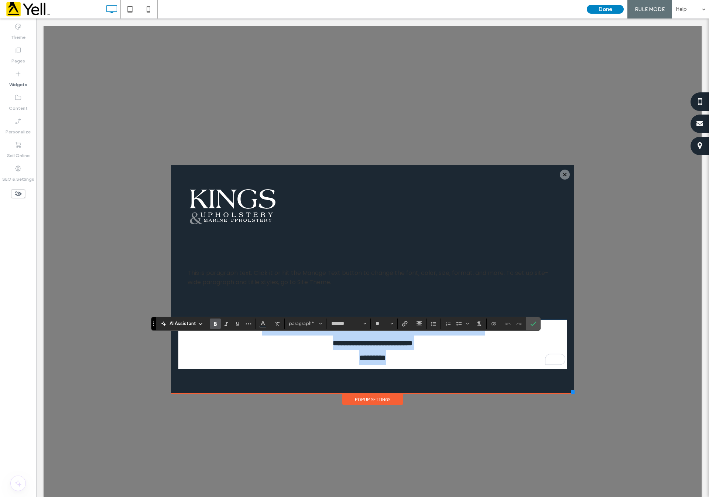
drag, startPoint x: 397, startPoint y: 373, endPoint x: 196, endPoint y: 328, distance: 205.5
click at [196, 328] on div "**********" at bounding box center [372, 343] width 389 height 44
click at [533, 324] on icon "Confirm" at bounding box center [533, 324] width 6 height 6
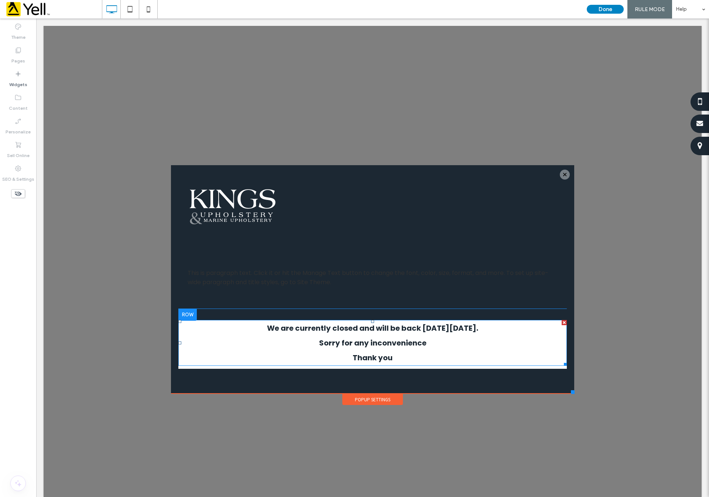
click at [388, 347] on p "Sorry for any inconvenience" at bounding box center [372, 342] width 389 height 15
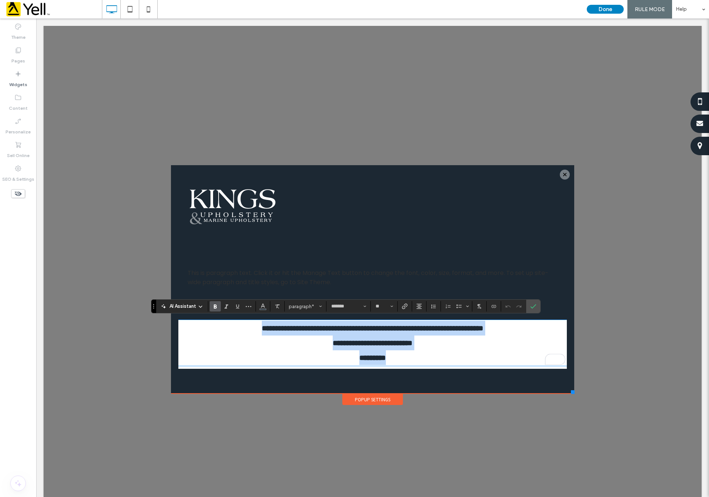
copy div "**********"
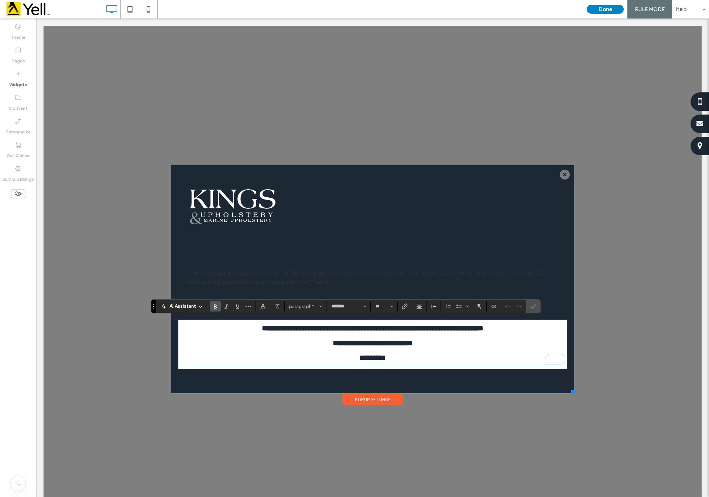
click at [340, 274] on span "This is paragraph text. Click it or hit the Manage Text button to change the fo…" at bounding box center [368, 278] width 361 height 18
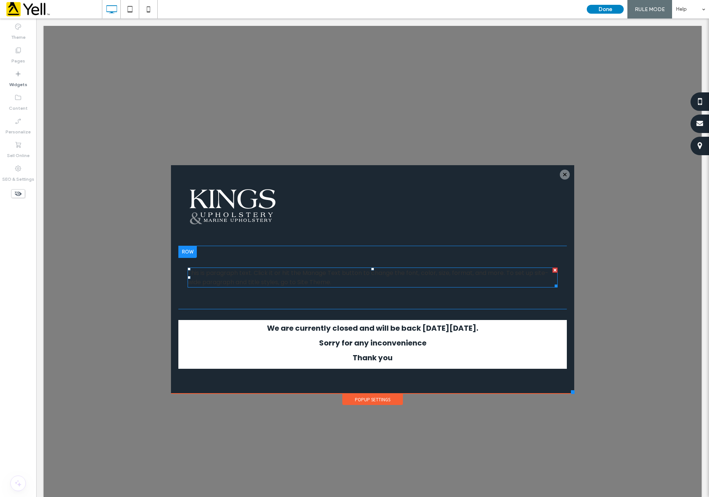
click at [349, 279] on p "This is paragraph text. Click it or hit the Manage Text button to change the fo…" at bounding box center [373, 277] width 370 height 18
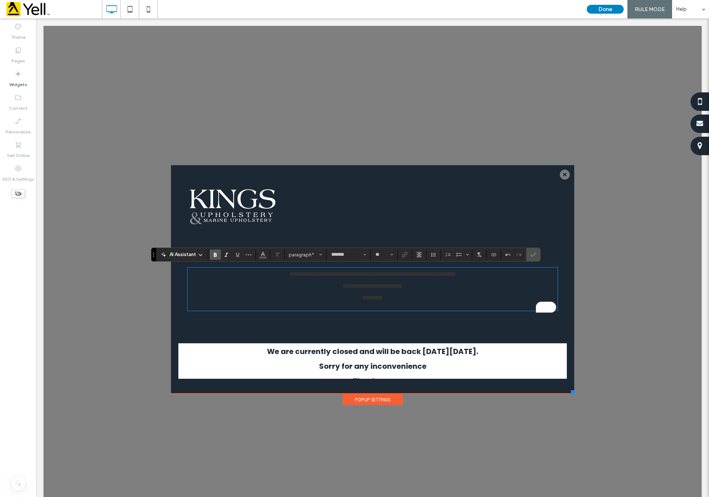
drag, startPoint x: 446, startPoint y: 310, endPoint x: 187, endPoint y: 274, distance: 261.0
click at [188, 274] on div "**********" at bounding box center [373, 289] width 370 height 42
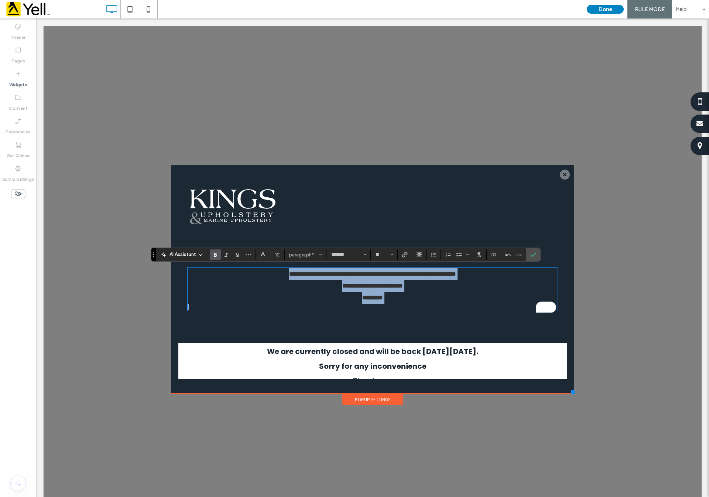
drag, startPoint x: 188, startPoint y: 270, endPoint x: 453, endPoint y: 311, distance: 268.1
click at [453, 310] on div "**********" at bounding box center [373, 289] width 370 height 42
click at [270, 254] on section at bounding box center [263, 254] width 14 height 10
click at [264, 256] on icon "Color" at bounding box center [263, 254] width 6 height 6
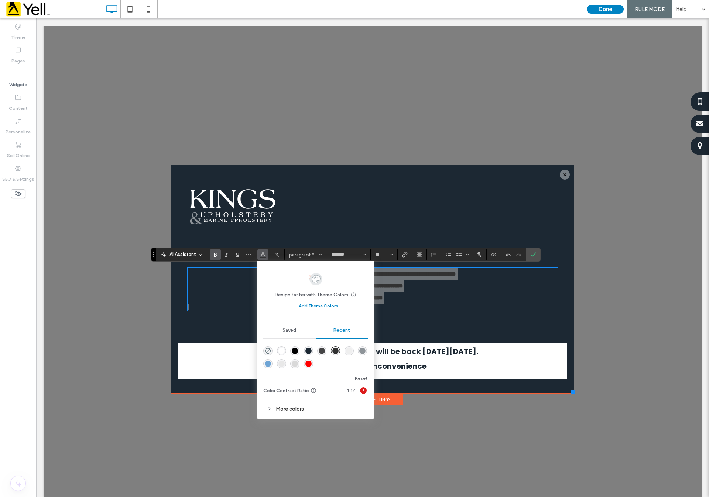
click at [282, 349] on div "rgba(255, 255, 255, 1)" at bounding box center [282, 351] width 6 height 6
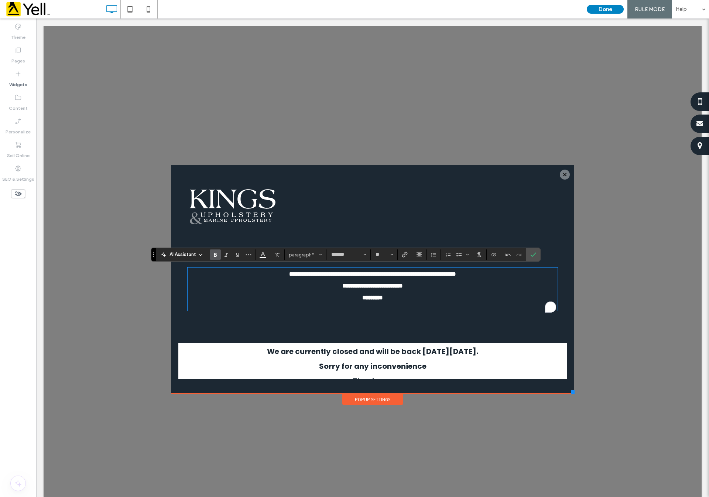
click at [457, 329] on div "**********" at bounding box center [372, 289] width 389 height 86
click at [490, 365] on p "Sorry for any inconvenience" at bounding box center [372, 366] width 389 height 15
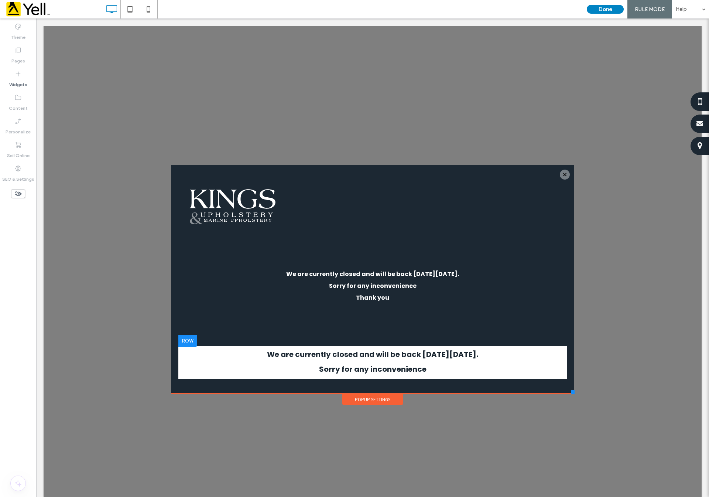
click at [182, 339] on div at bounding box center [187, 341] width 18 height 12
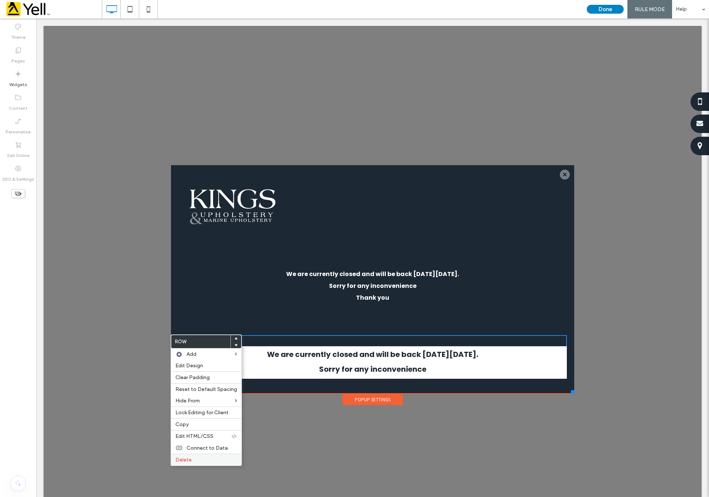
click at [197, 463] on div "Delete" at bounding box center [206, 460] width 71 height 12
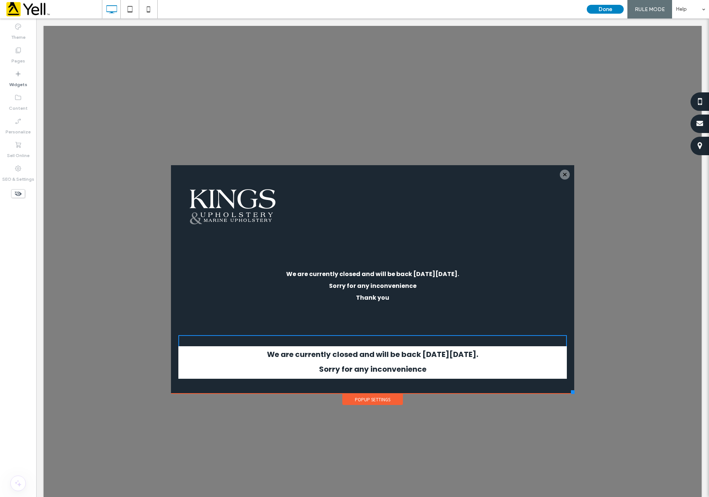
scroll to position [0, 0]
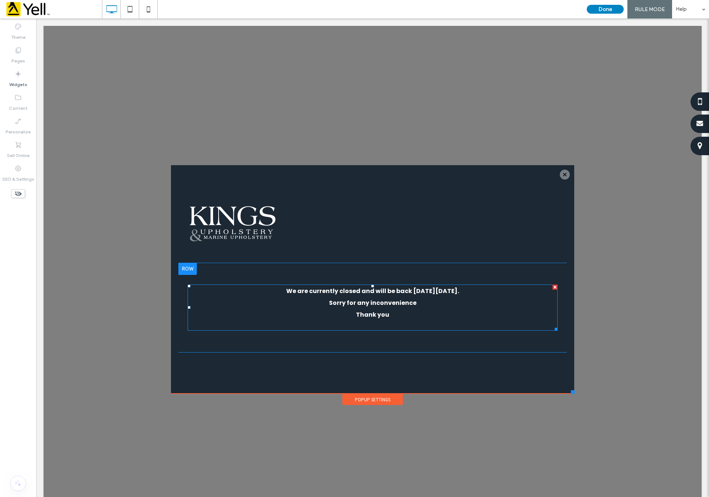
click at [378, 308] on p "Sorry for any inconvenience" at bounding box center [373, 303] width 370 height 12
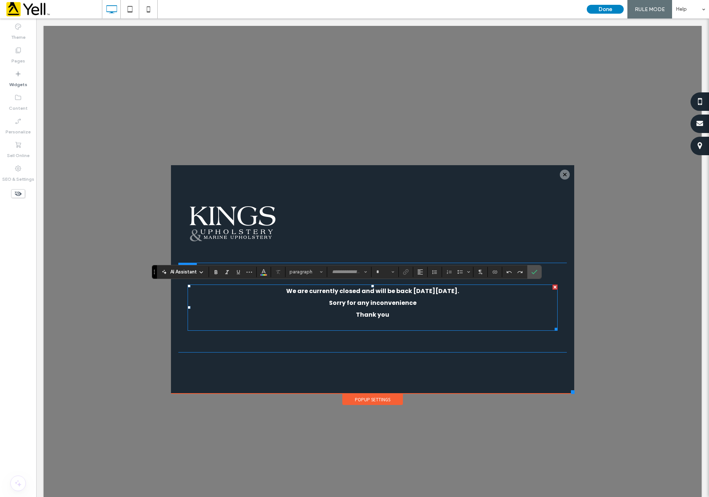
type input "*******"
type input "**"
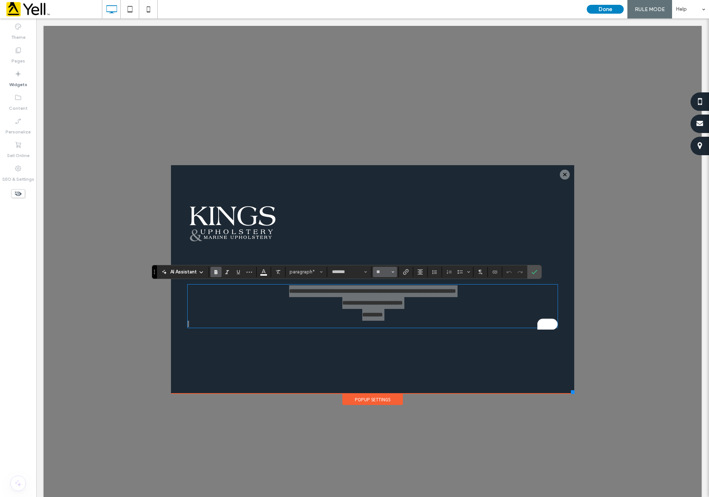
click at [393, 273] on icon "Size" at bounding box center [393, 271] width 3 height 3
click at [392, 322] on label "24" at bounding box center [385, 322] width 24 height 10
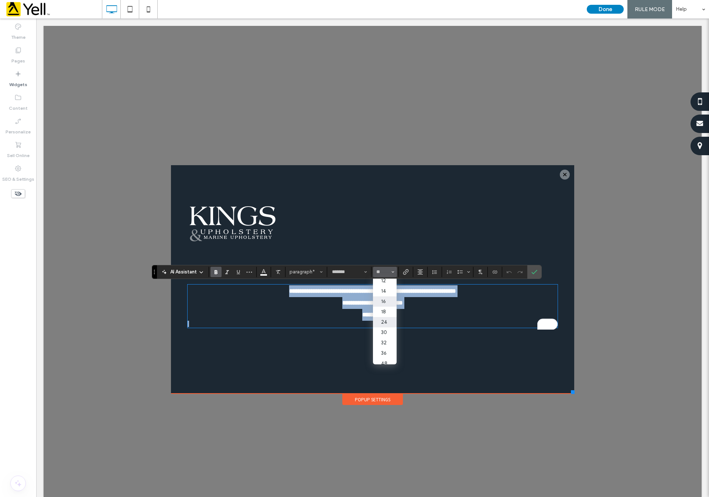
type input "**"
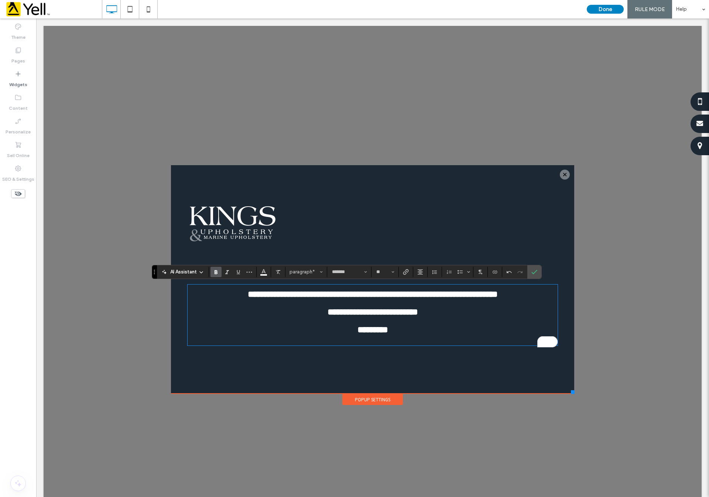
click at [406, 201] on div "Click To Paste Click To Paste" at bounding box center [372, 223] width 389 height 79
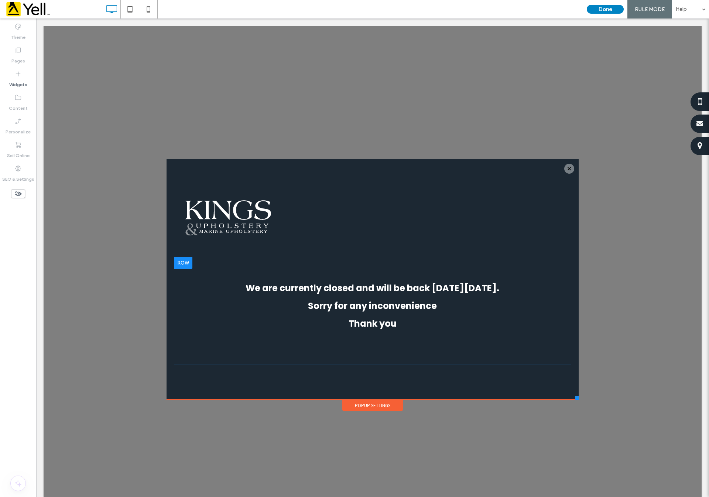
drag, startPoint x: 566, startPoint y: 389, endPoint x: 570, endPoint y: 396, distance: 7.8
click at [576, 399] on div at bounding box center [578, 398] width 4 height 4
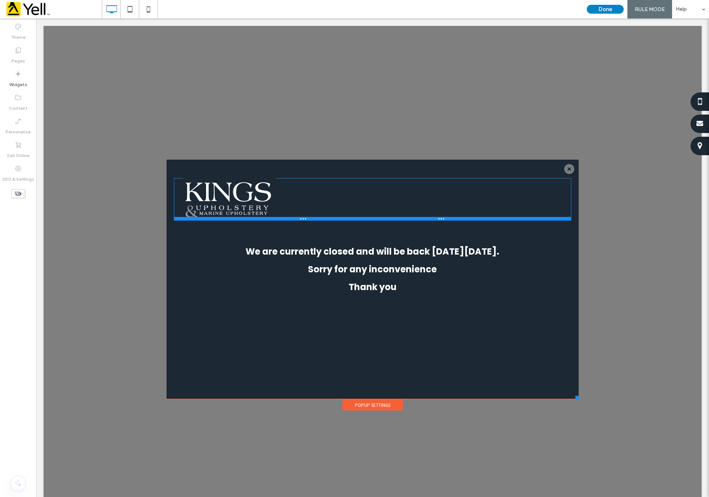
drag, startPoint x: 301, startPoint y: 254, endPoint x: 304, endPoint y: 186, distance: 67.6
click at [304, 186] on div "Click To Paste Click To Paste" at bounding box center [373, 199] width 398 height 42
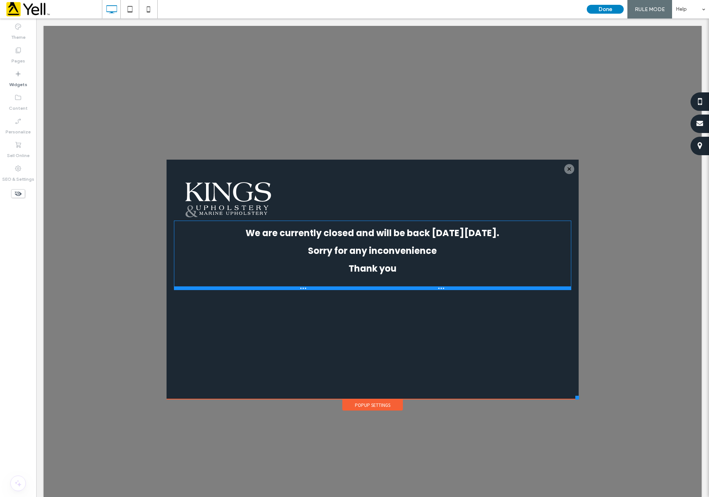
drag, startPoint x: 374, startPoint y: 326, endPoint x: 373, endPoint y: 272, distance: 53.9
click at [373, 272] on div "Click To Paste Click To Paste We are currently closed and will be back [DATE][D…" at bounding box center [373, 255] width 398 height 69
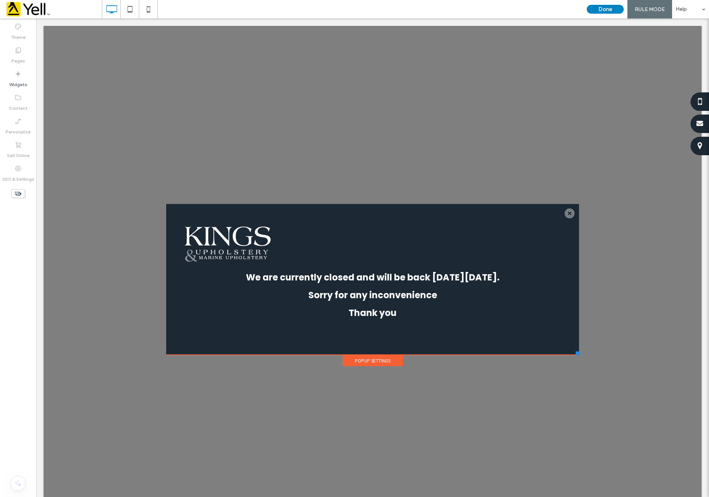
drag, startPoint x: 569, startPoint y: 397, endPoint x: 571, endPoint y: 355, distance: 42.5
click at [576, 355] on div at bounding box center [578, 353] width 4 height 4
click at [605, 6] on button "Done" at bounding box center [605, 9] width 37 height 9
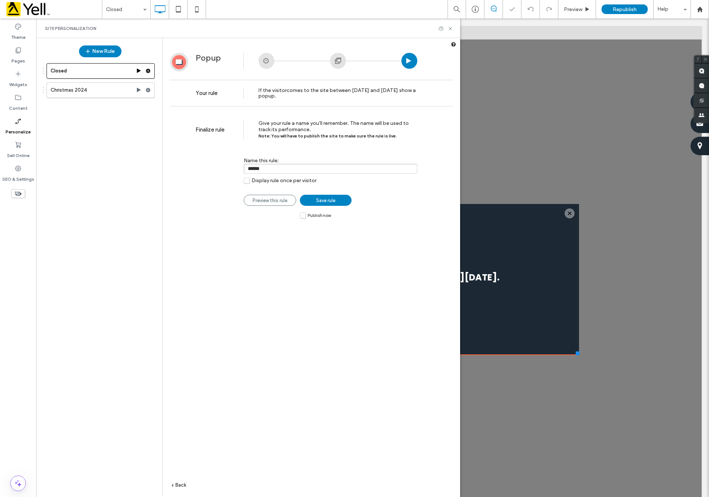
click at [302, 214] on label "Publish now" at bounding box center [315, 215] width 31 height 6
click at [324, 201] on span "Save rule" at bounding box center [325, 201] width 19 height 6
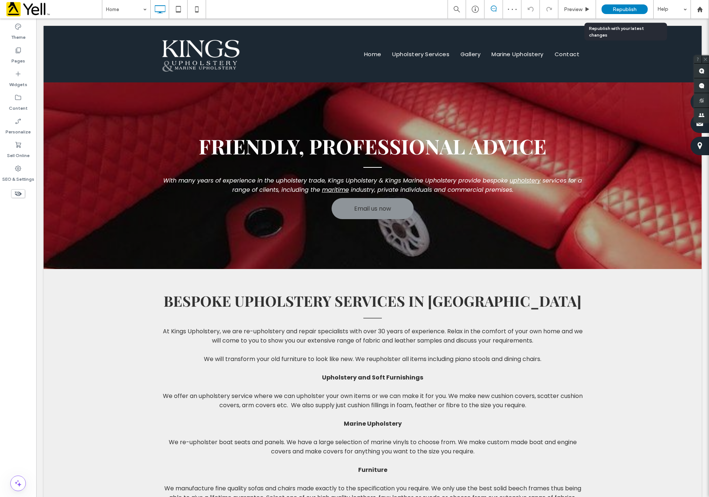
click at [628, 6] on div "Republish" at bounding box center [625, 9] width 46 height 10
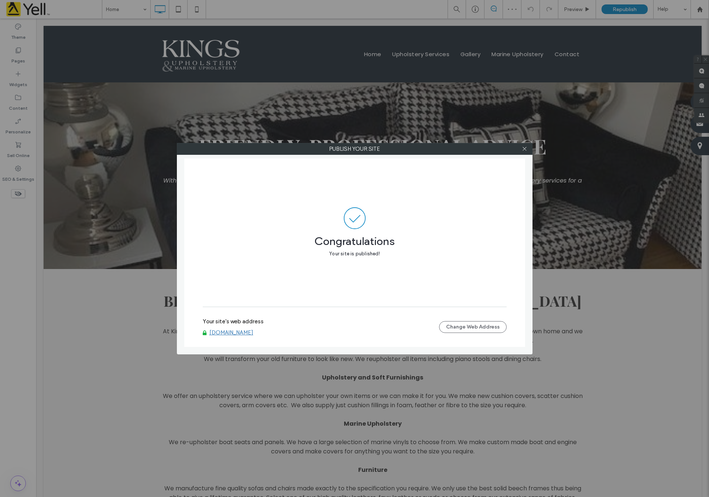
click at [253, 332] on link "[DOMAIN_NAME]" at bounding box center [231, 332] width 44 height 7
